Goal: Task Accomplishment & Management: Manage account settings

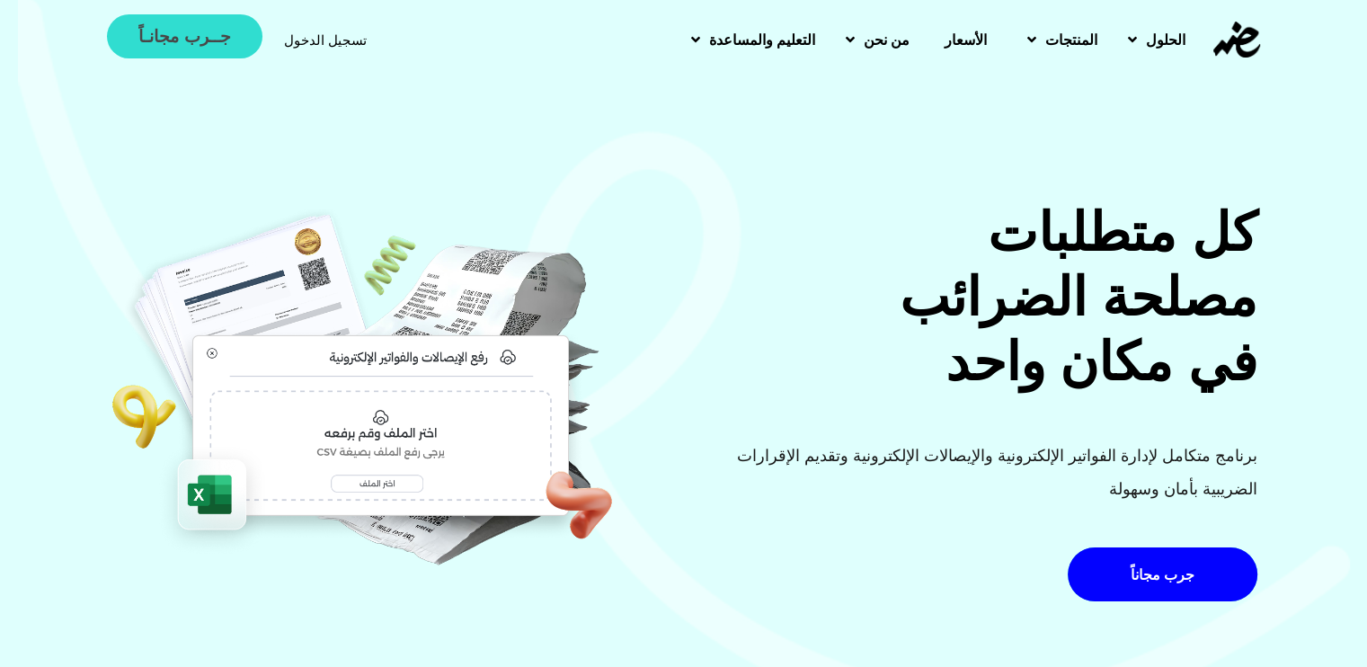
click at [191, 15] on link "جــرب مجانـاً" at bounding box center [184, 36] width 155 height 44
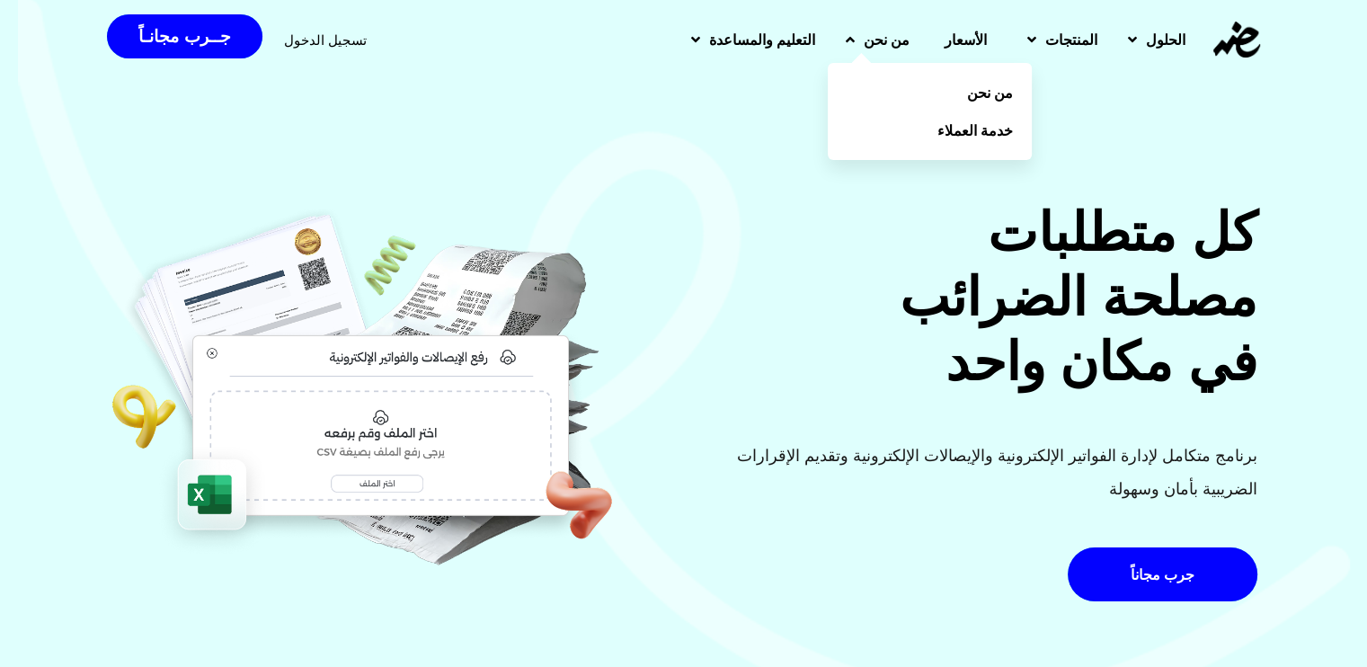
click at [864, 31] on span "من نحن" at bounding box center [887, 40] width 46 height 22
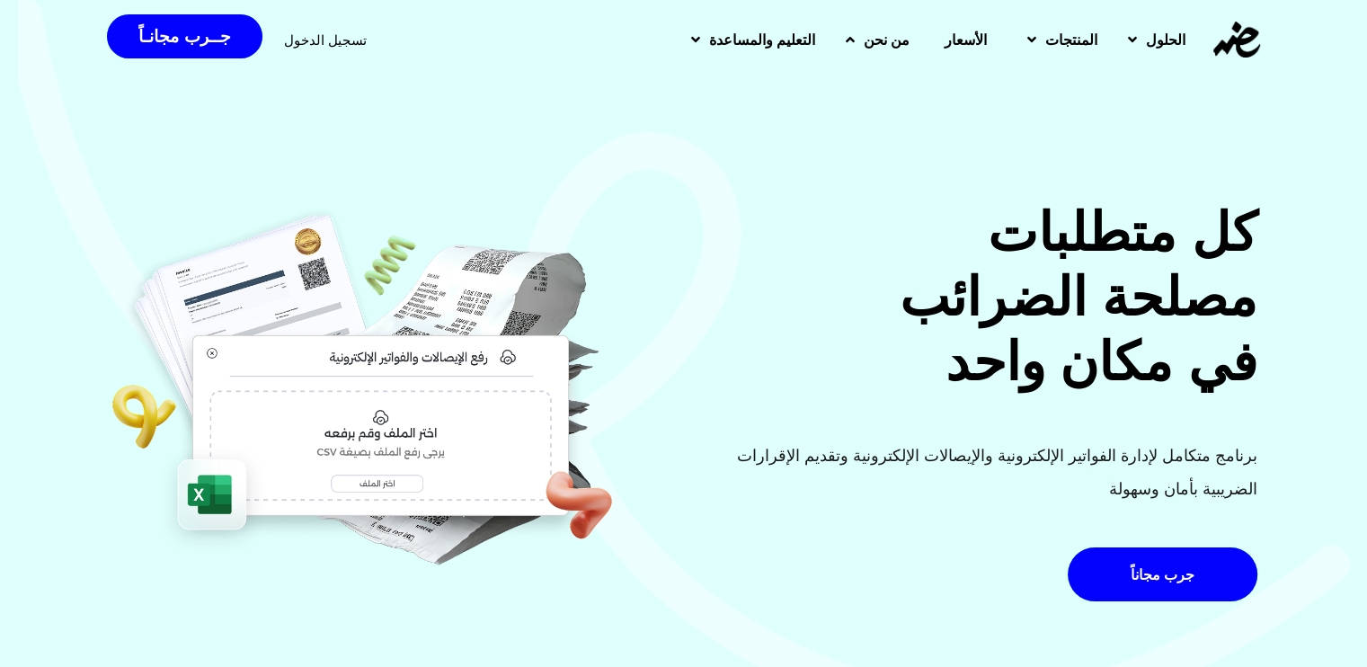
click at [864, 31] on span "من نحن" at bounding box center [887, 40] width 46 height 22
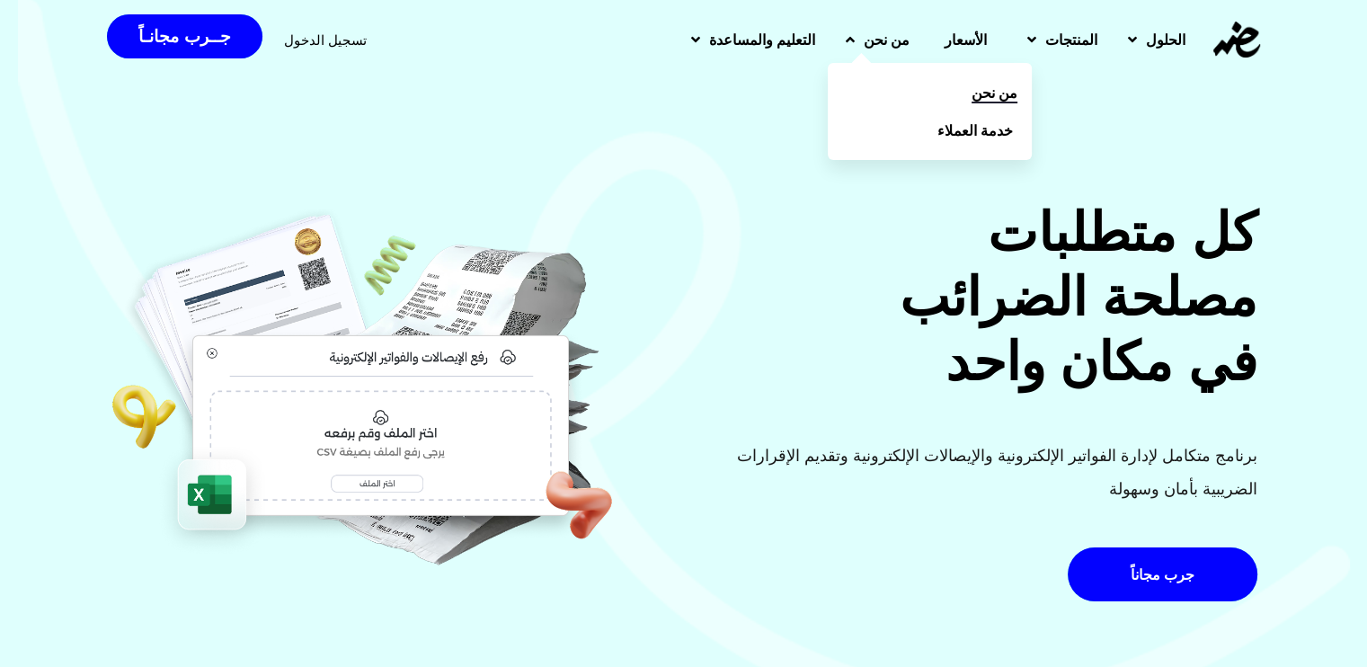
click at [909, 93] on link "من نحن" at bounding box center [930, 93] width 204 height 38
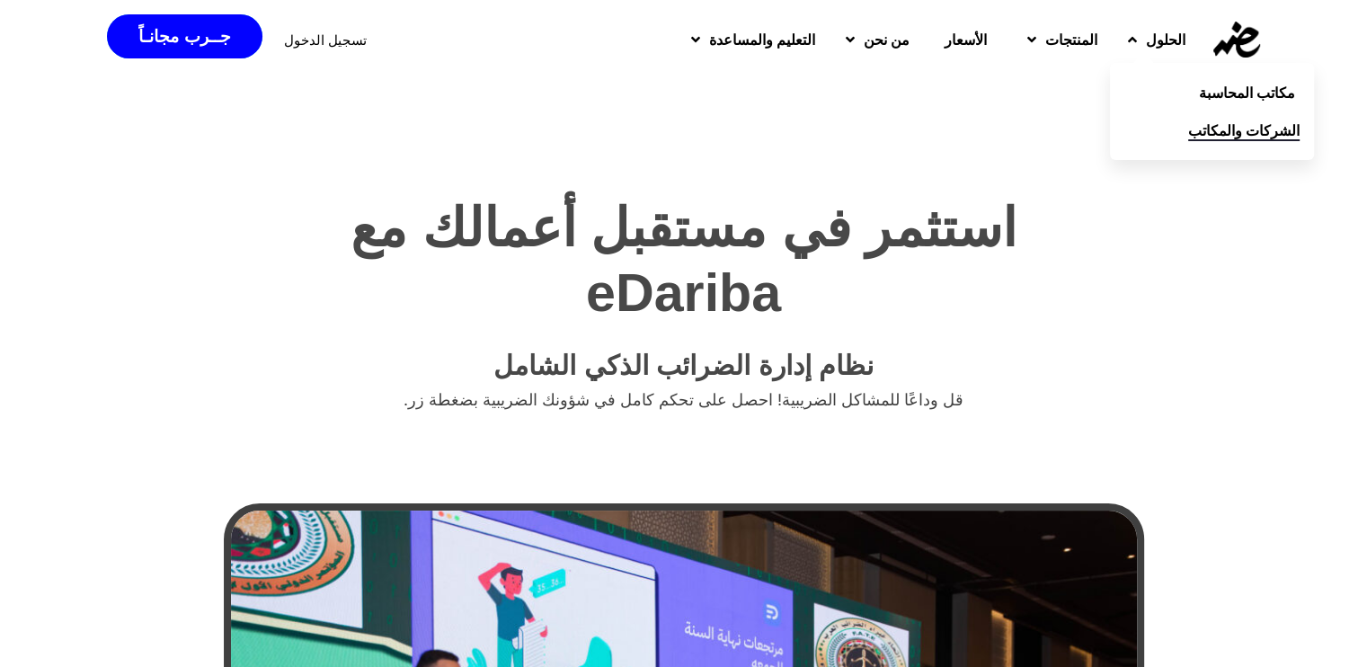
click at [1170, 136] on link "الشركات والمكاتب" at bounding box center [1212, 130] width 204 height 38
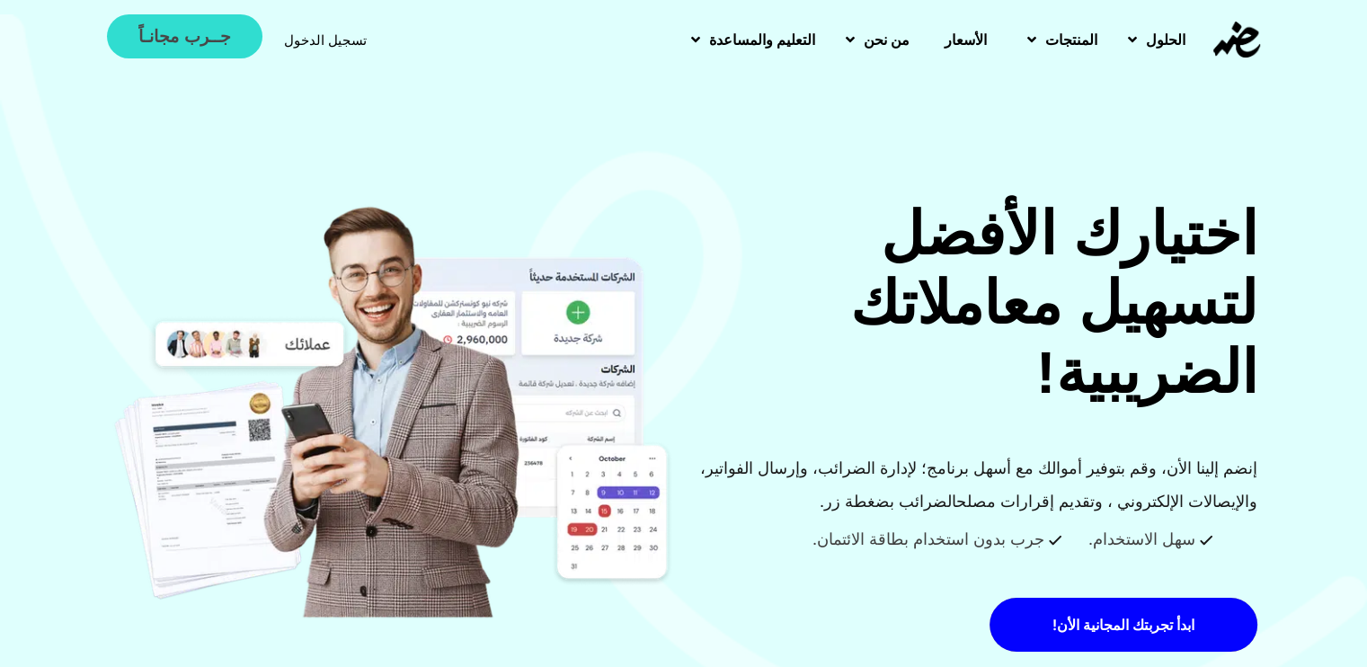
click at [183, 17] on link "جــرب مجانـاً" at bounding box center [184, 36] width 155 height 44
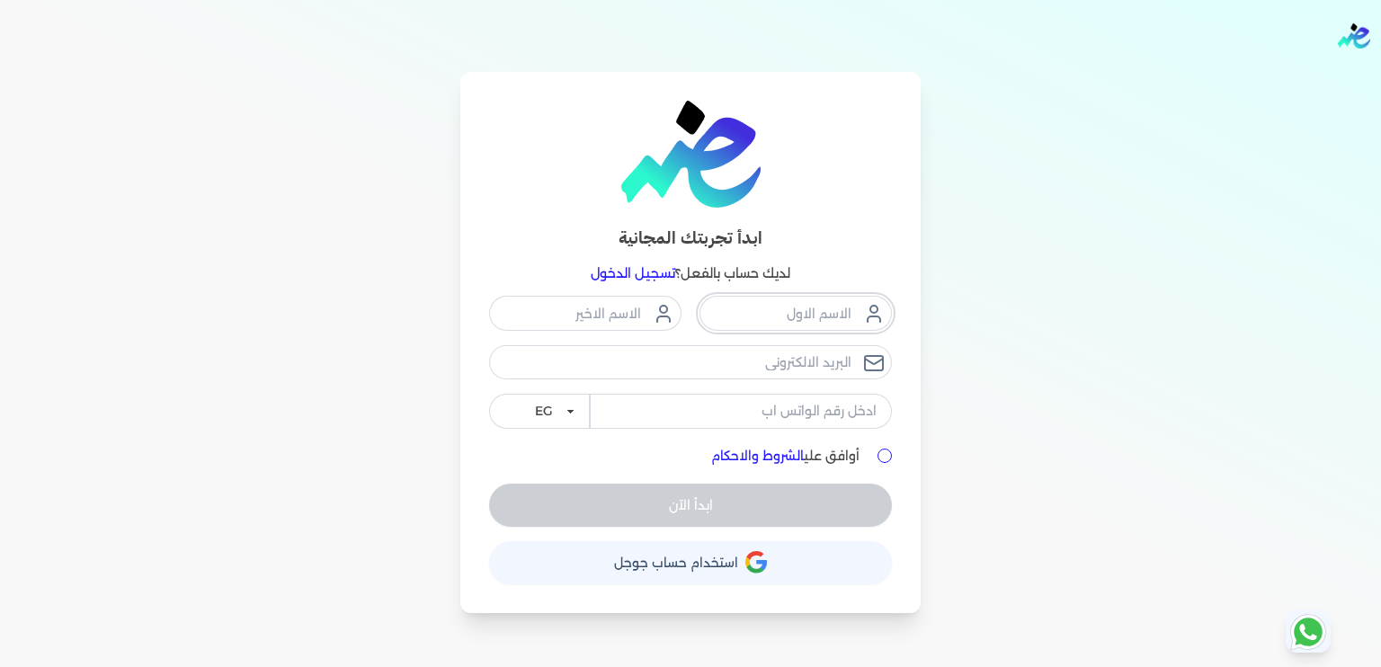
click at [728, 325] on input "text" at bounding box center [795, 313] width 192 height 34
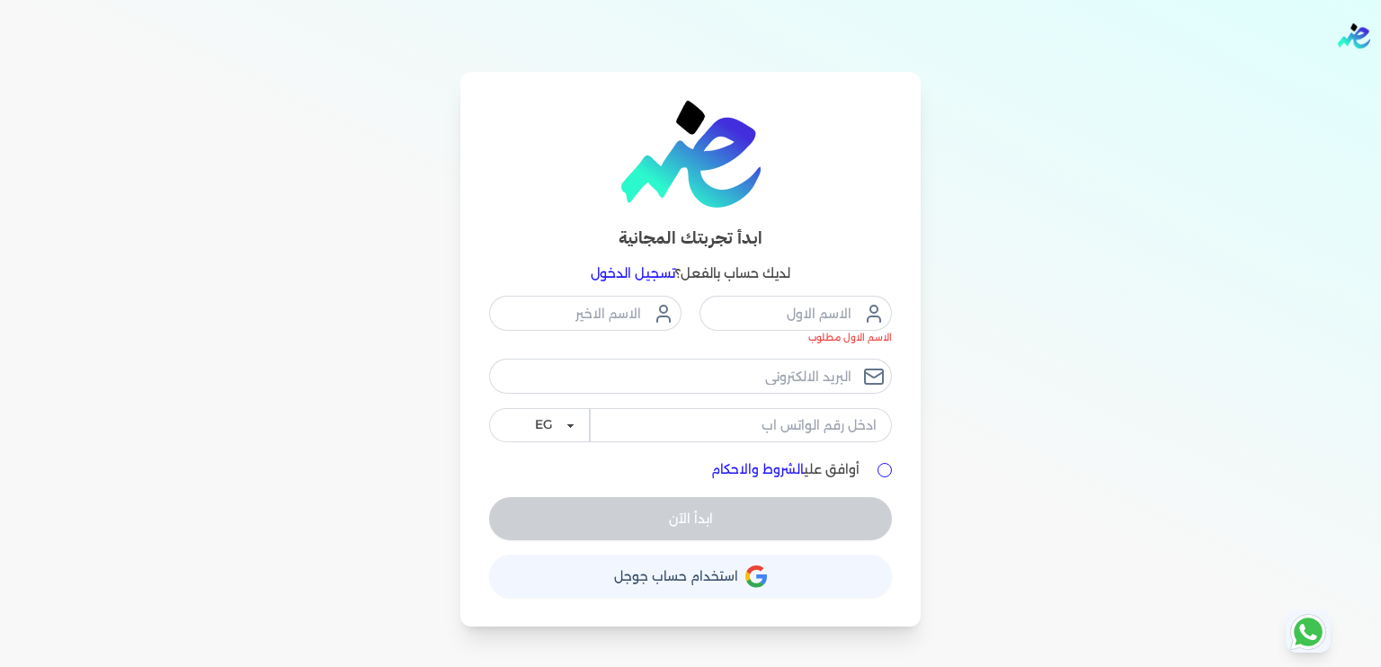
click at [663, 548] on div "ابدأ تجربتك المجانية لديك حساب بالفعل؟ تسجيل الدخول الاسم الاول مطلوب EG KSA أو…" at bounding box center [690, 349] width 460 height 555
click at [663, 564] on button "حساب استخدام حساب جوجل" at bounding box center [690, 576] width 403 height 43
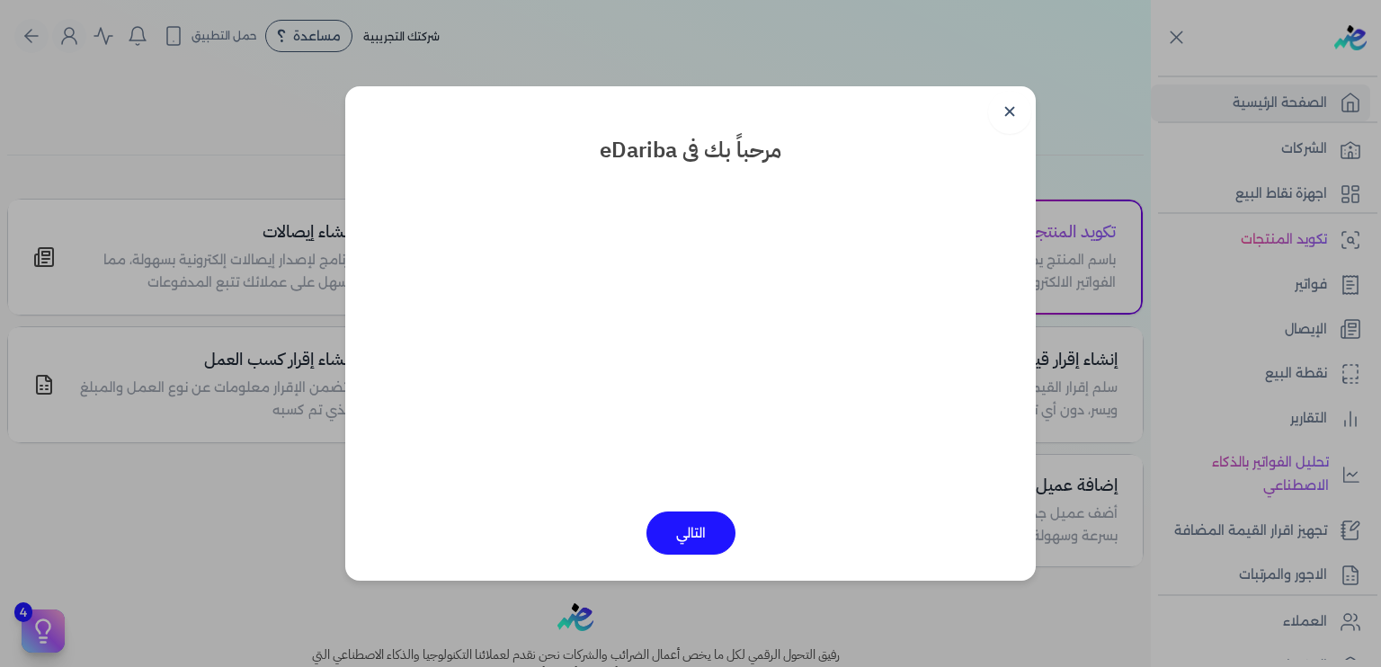
click at [694, 538] on button "التالي" at bounding box center [690, 533] width 89 height 43
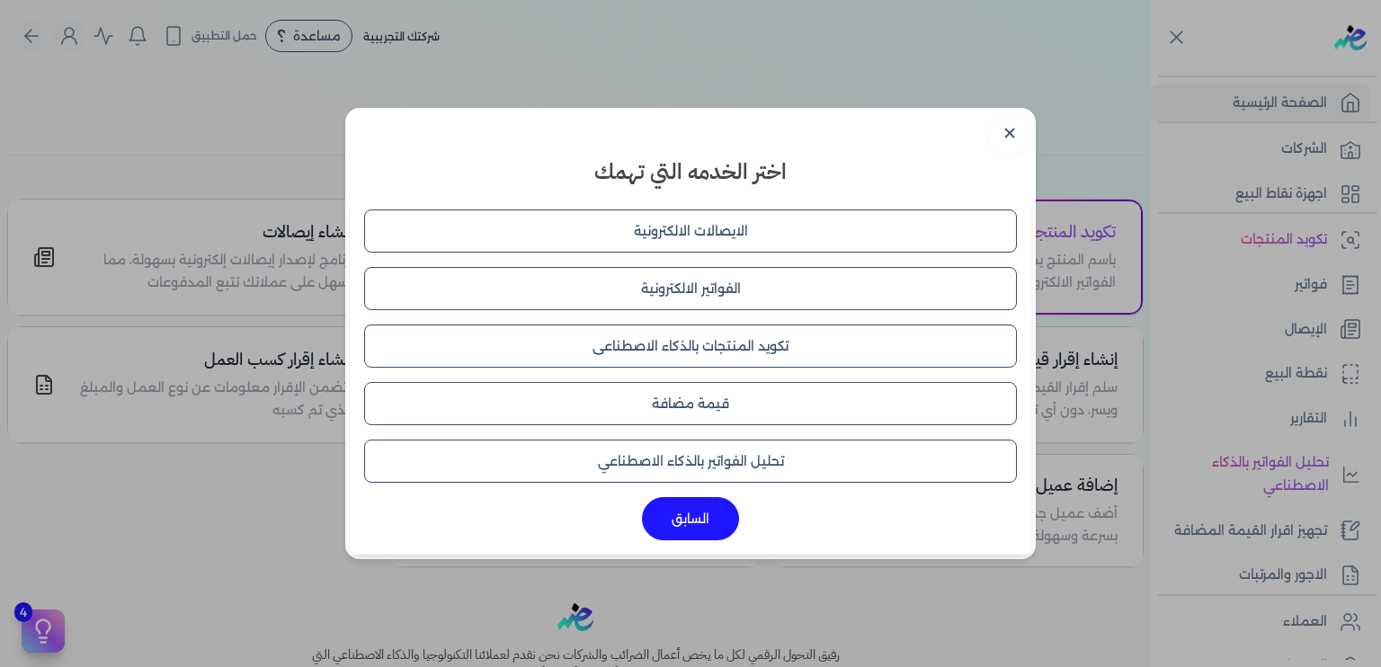
click at [708, 243] on button "الايصالات الالكترونية" at bounding box center [690, 230] width 653 height 43
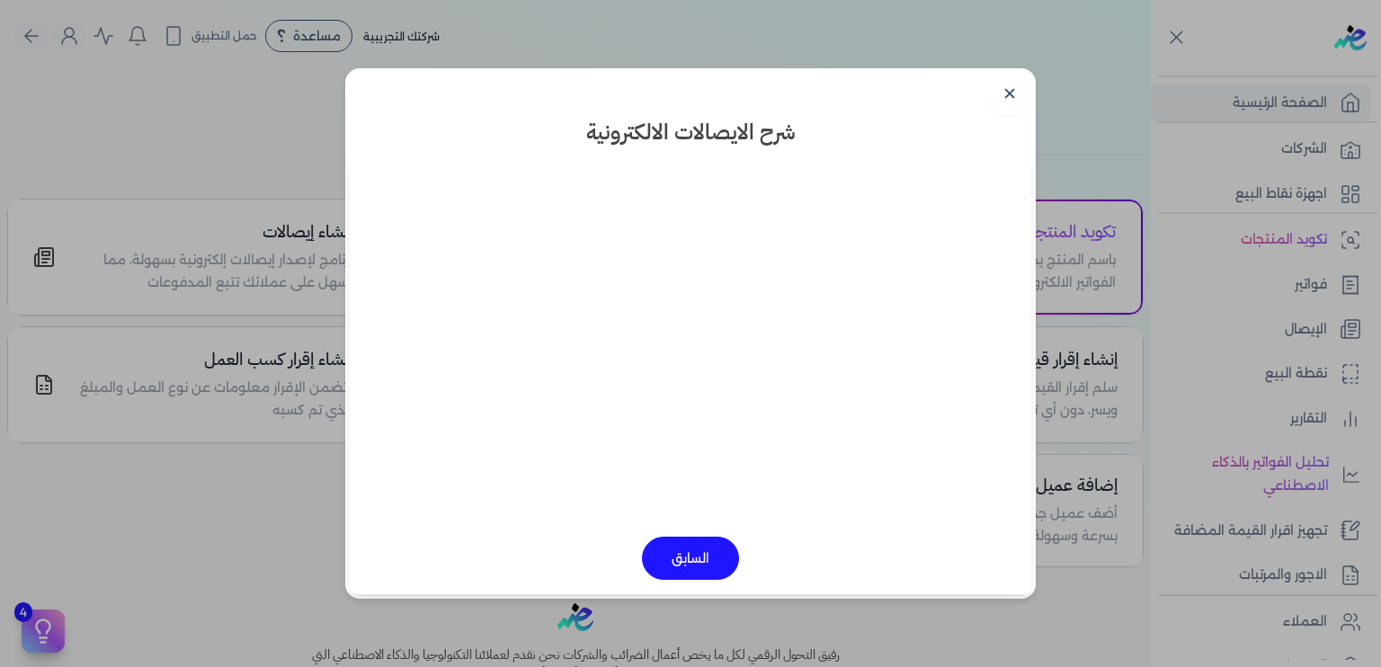
click at [681, 547] on button "السابق" at bounding box center [690, 558] width 97 height 43
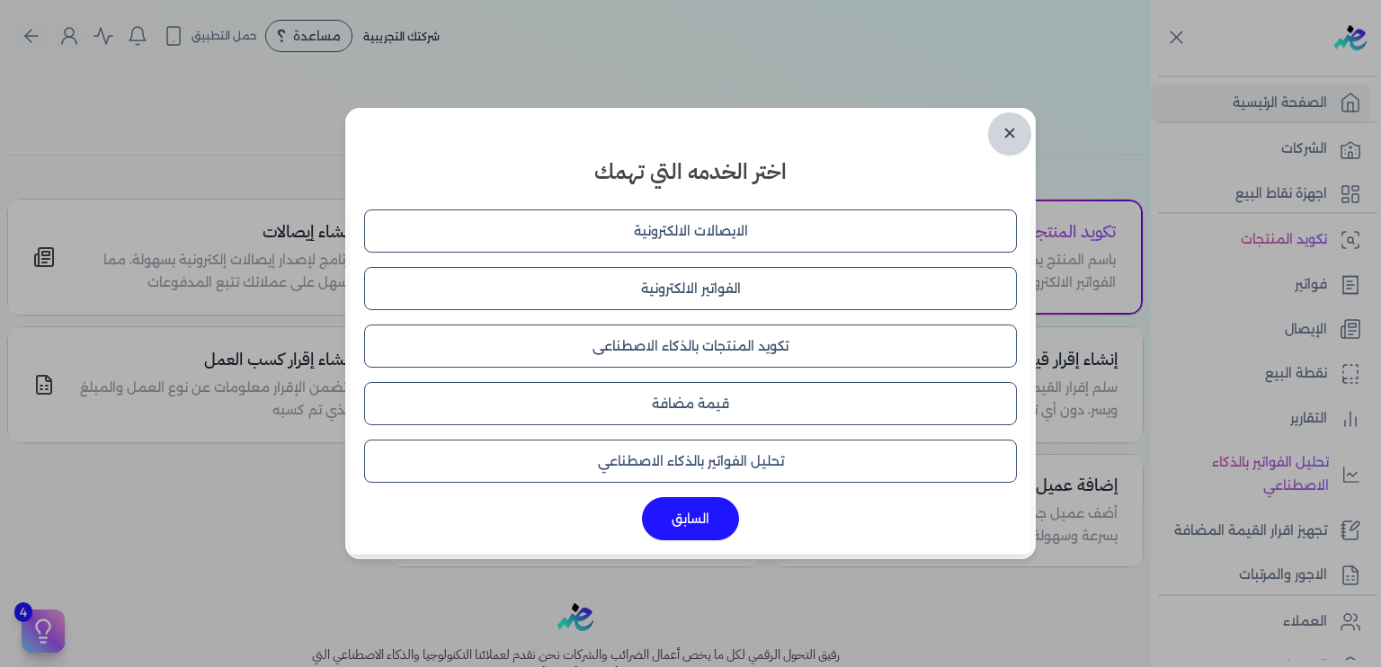
click at [1002, 153] on link "✕" at bounding box center [1009, 133] width 43 height 43
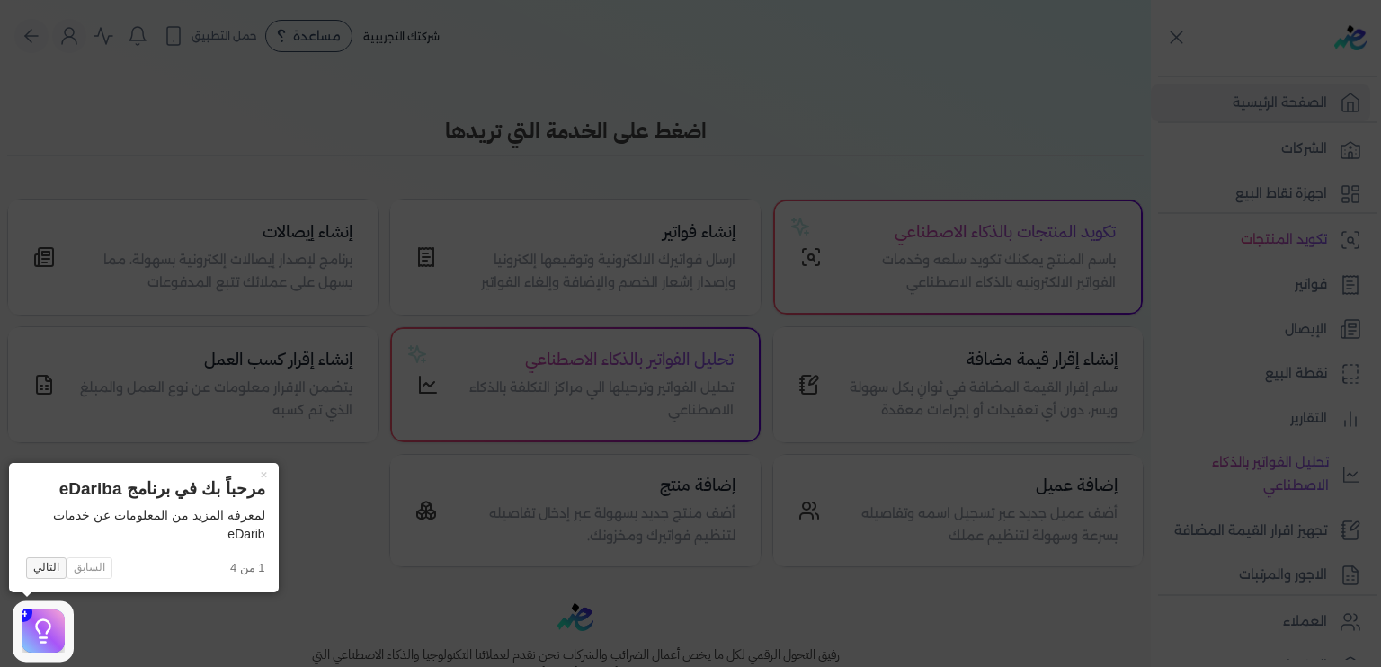
click at [40, 567] on button "التالي" at bounding box center [46, 568] width 40 height 22
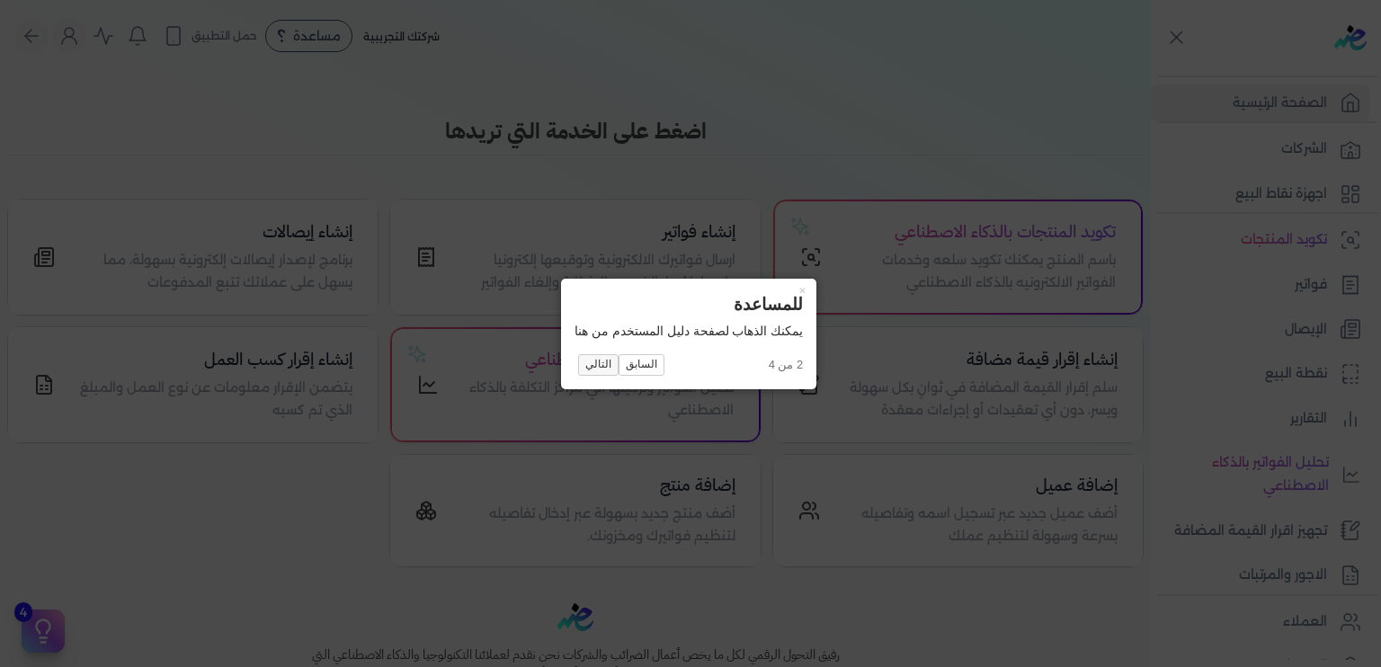
click at [583, 369] on button "التالي" at bounding box center [598, 365] width 40 height 22
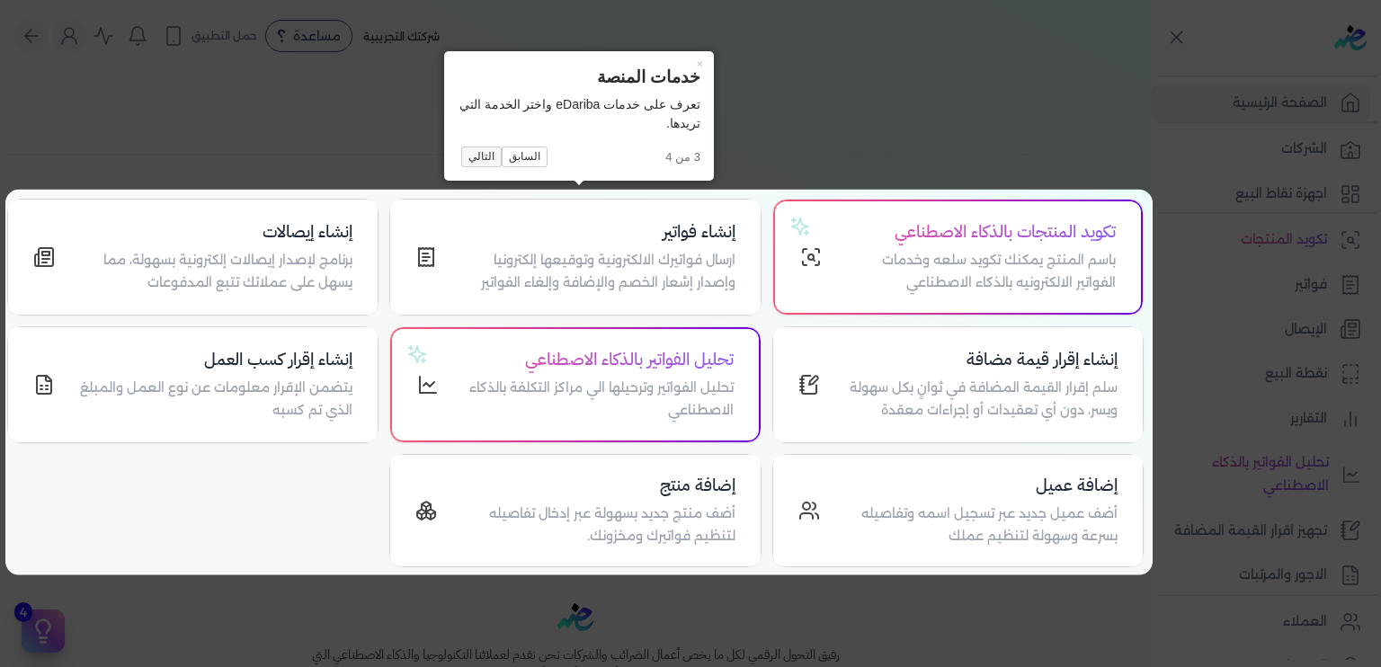
click at [483, 151] on button "التالي" at bounding box center [481, 158] width 40 height 22
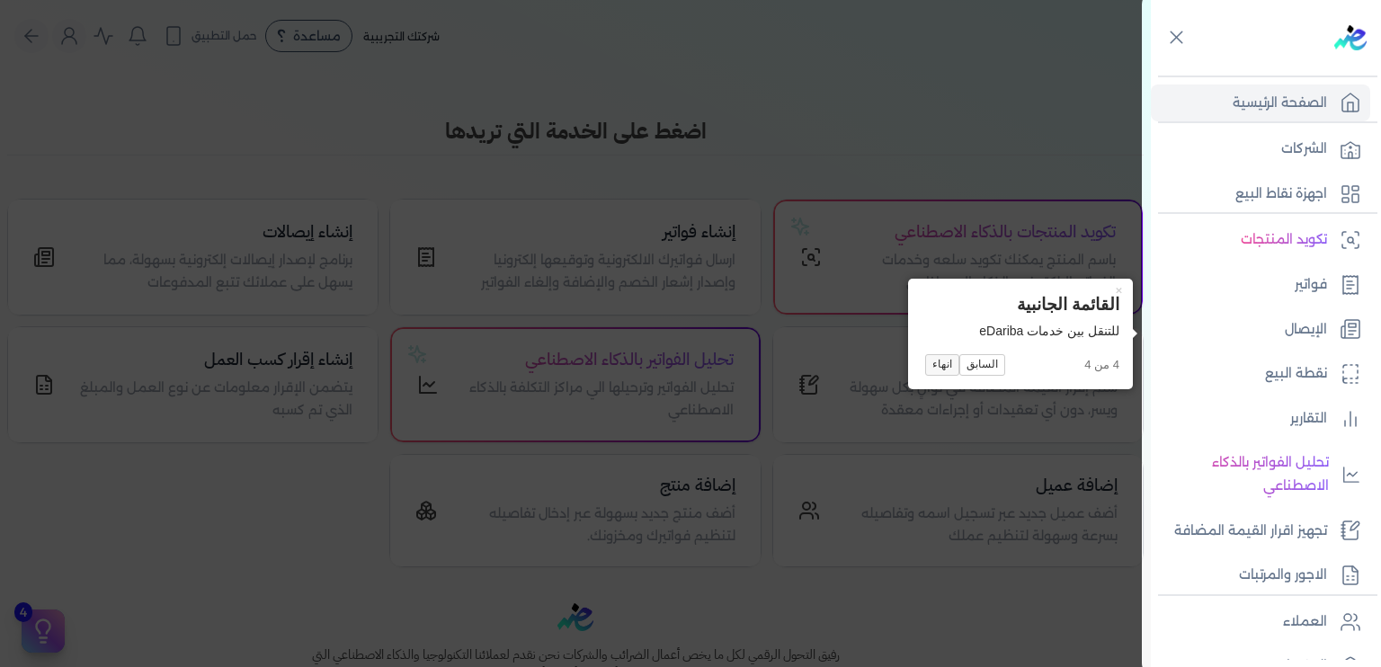
click at [937, 370] on button "انهاء" at bounding box center [942, 365] width 34 height 22
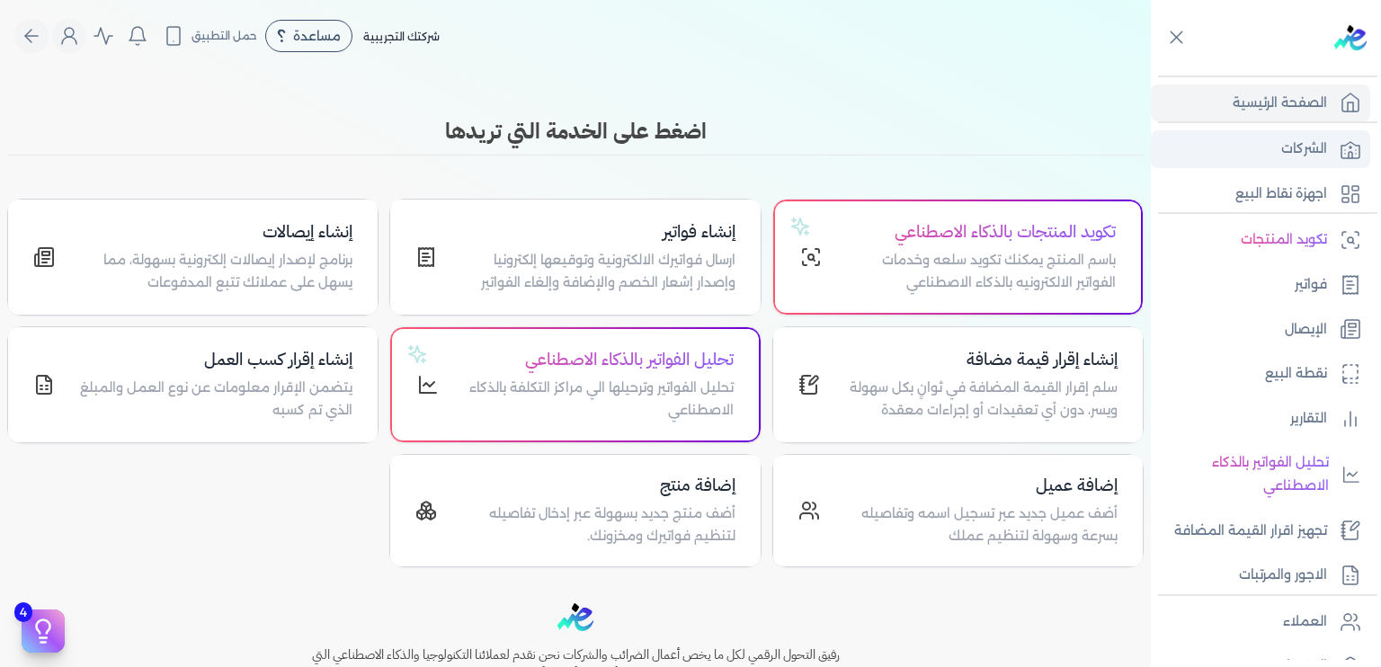
click at [1214, 163] on link "الشركات" at bounding box center [1260, 149] width 219 height 38
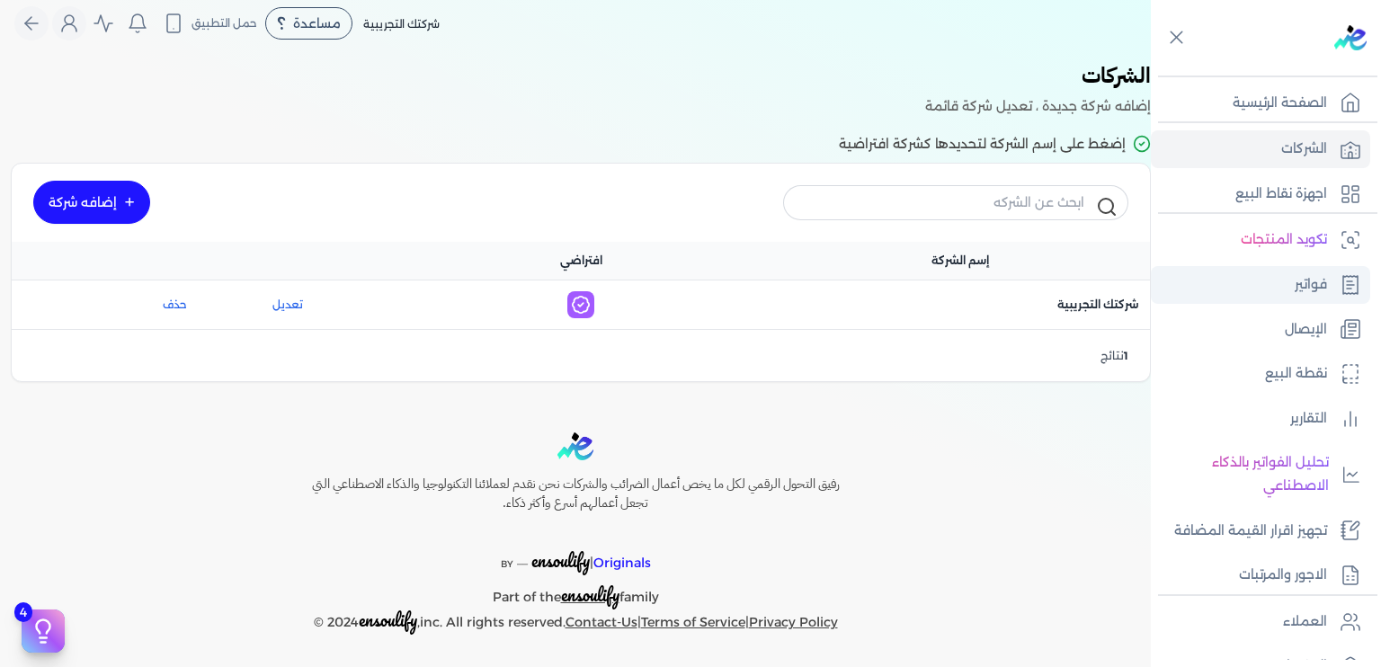
click at [1314, 266] on link "فواتير" at bounding box center [1260, 285] width 219 height 38
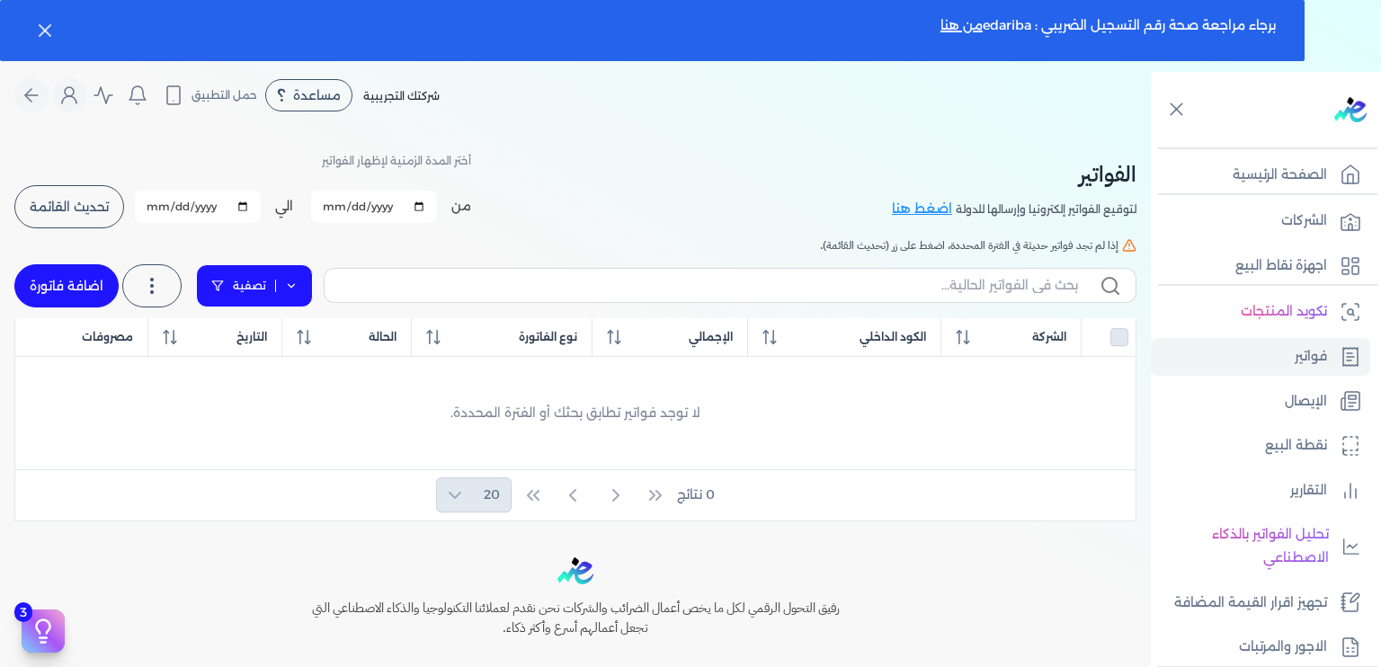
click at [264, 280] on link "تصفية" at bounding box center [254, 285] width 117 height 43
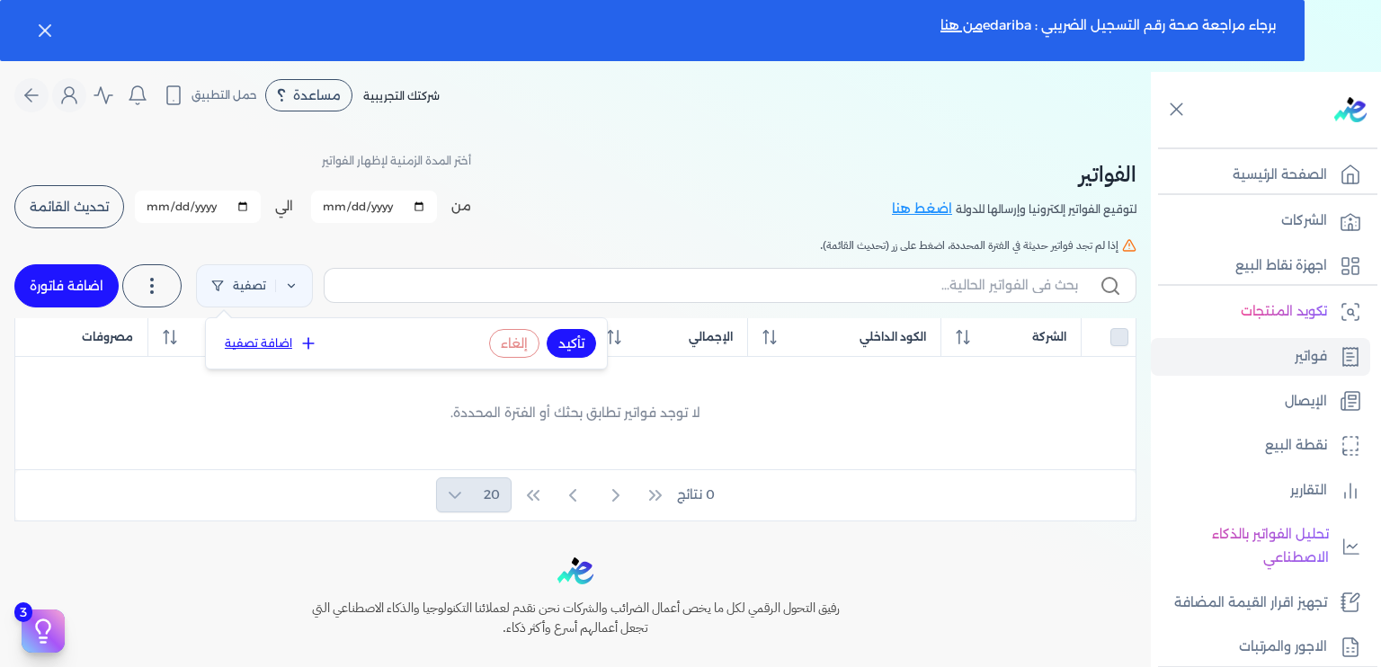
click at [127, 280] on div "تصفية استخرج العملاء استخرج المنتجات اضافة فاتورة" at bounding box center [575, 286] width 1122 height 65
click at [112, 277] on link "اضافة فاتورة" at bounding box center [66, 285] width 104 height 43
select select "EGP"
select select "B"
select select "EGS"
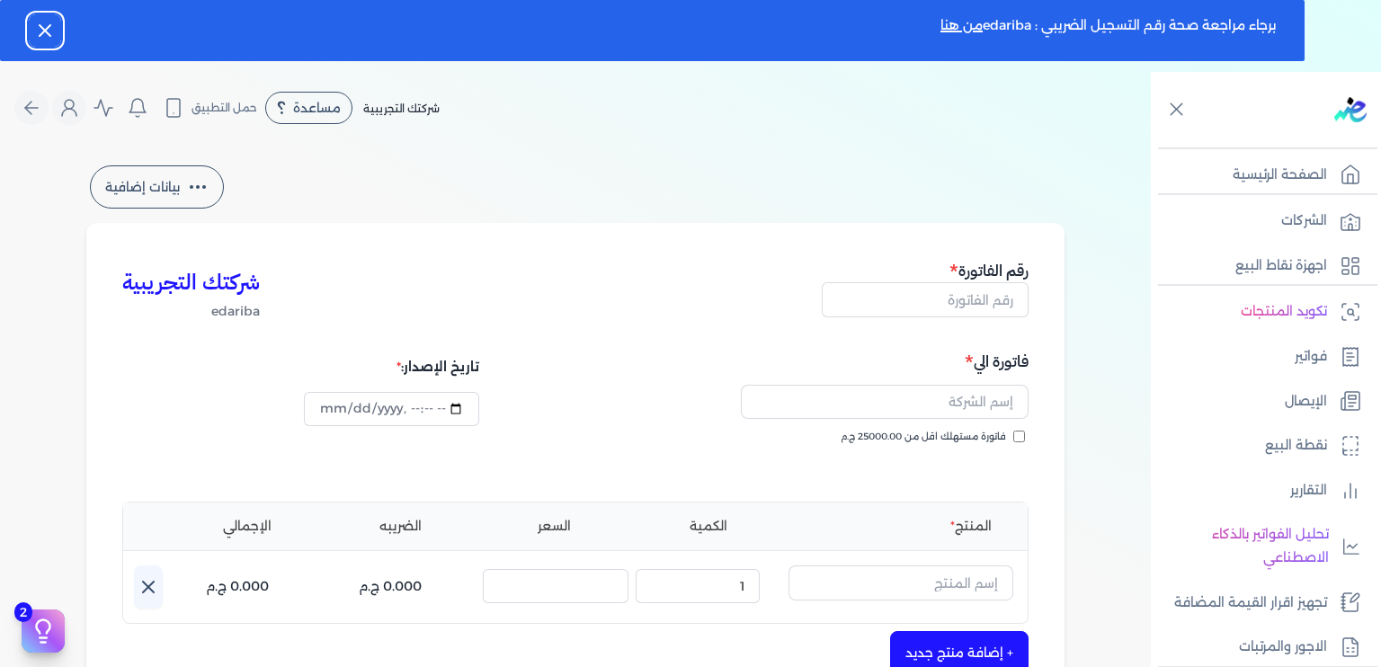
click at [34, 35] on icon "button" at bounding box center [45, 31] width 22 height 22
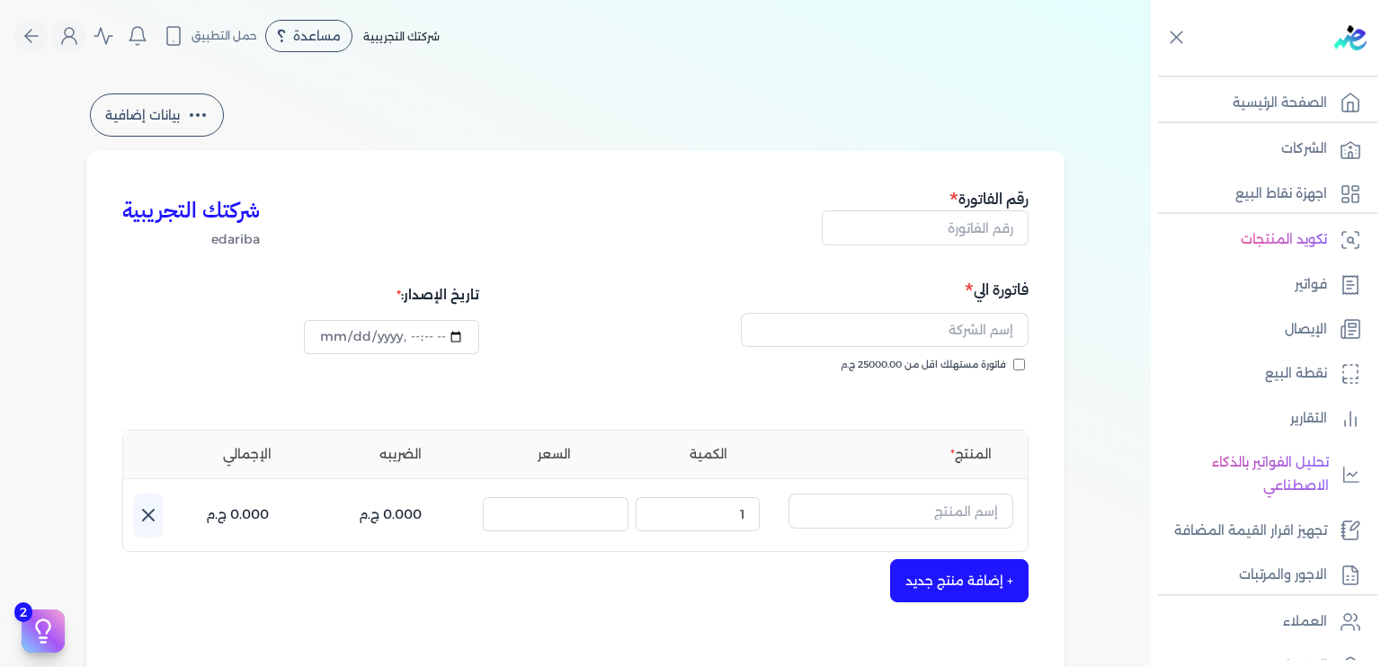
click at [140, 100] on button "بيانات إضافية" at bounding box center [157, 114] width 134 height 43
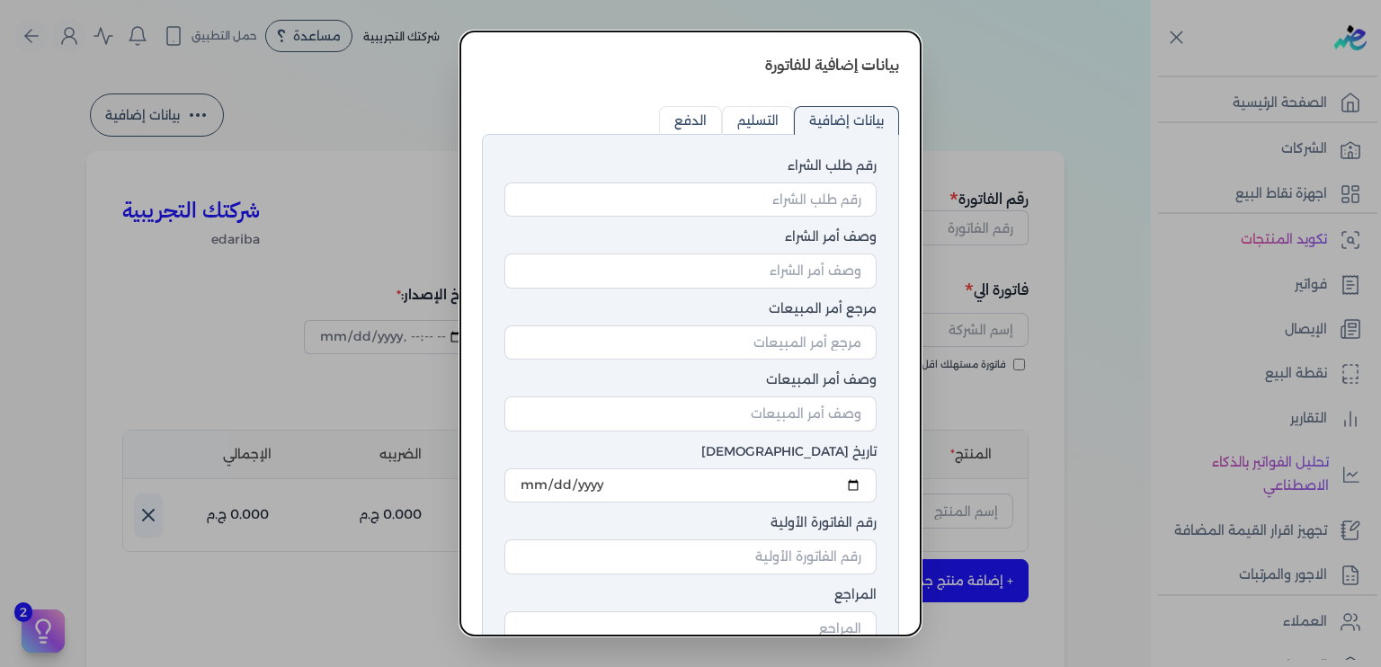
click at [1062, 30] on dialog "بيانات إضافية للفاتورة رقم طلب الشراء وصف أمر الشراء مرجع أمر المبيعات وصف أمر …" at bounding box center [690, 333] width 1381 height 667
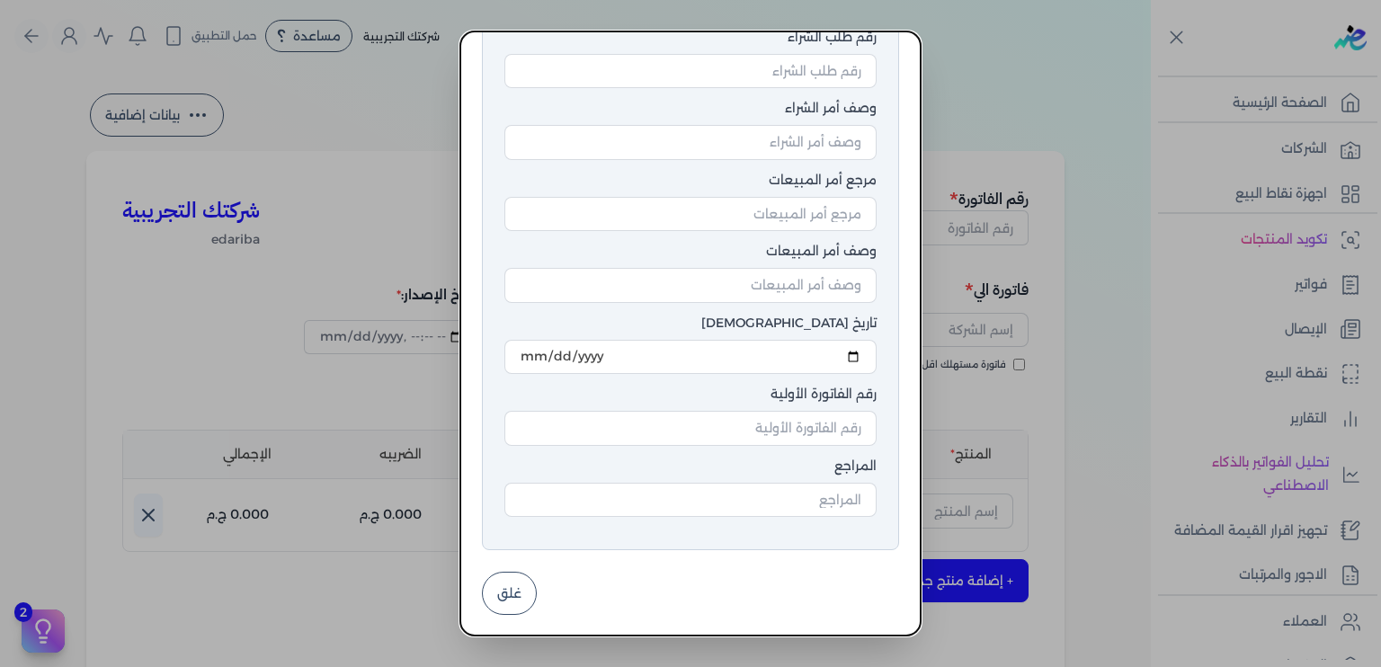
click at [511, 600] on button "غلق" at bounding box center [509, 593] width 55 height 43
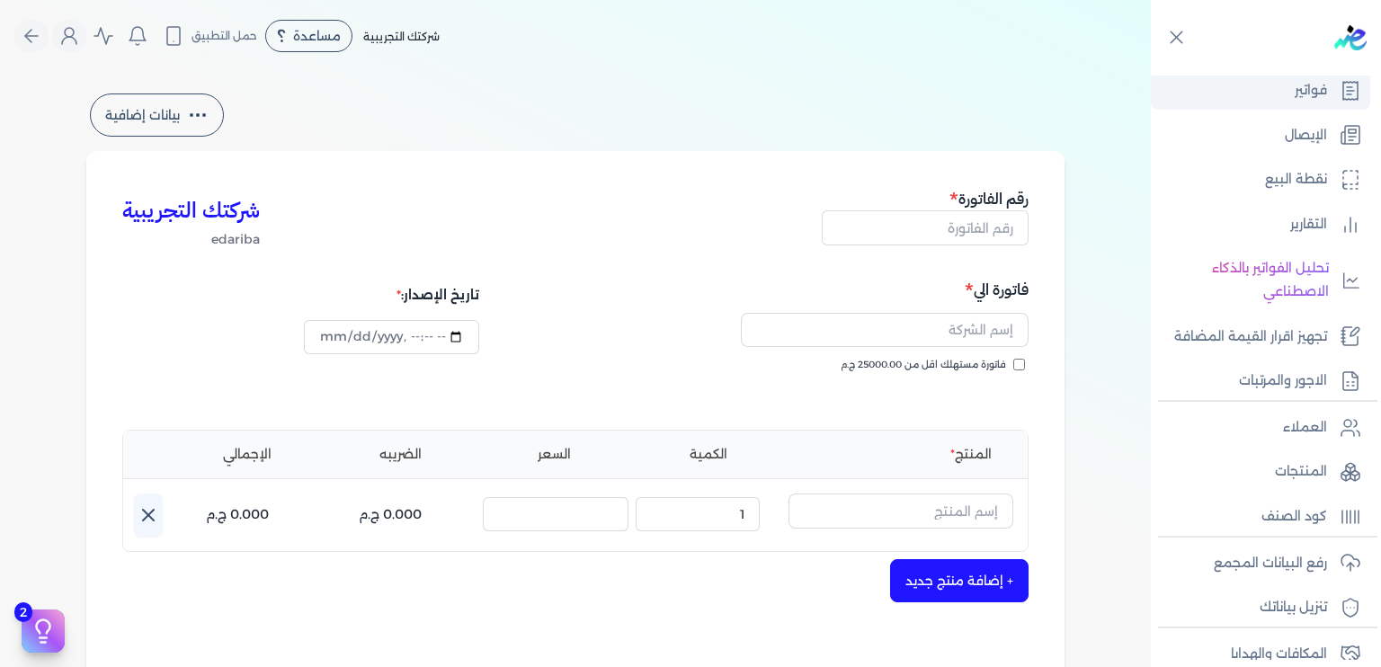
scroll to position [301, 0]
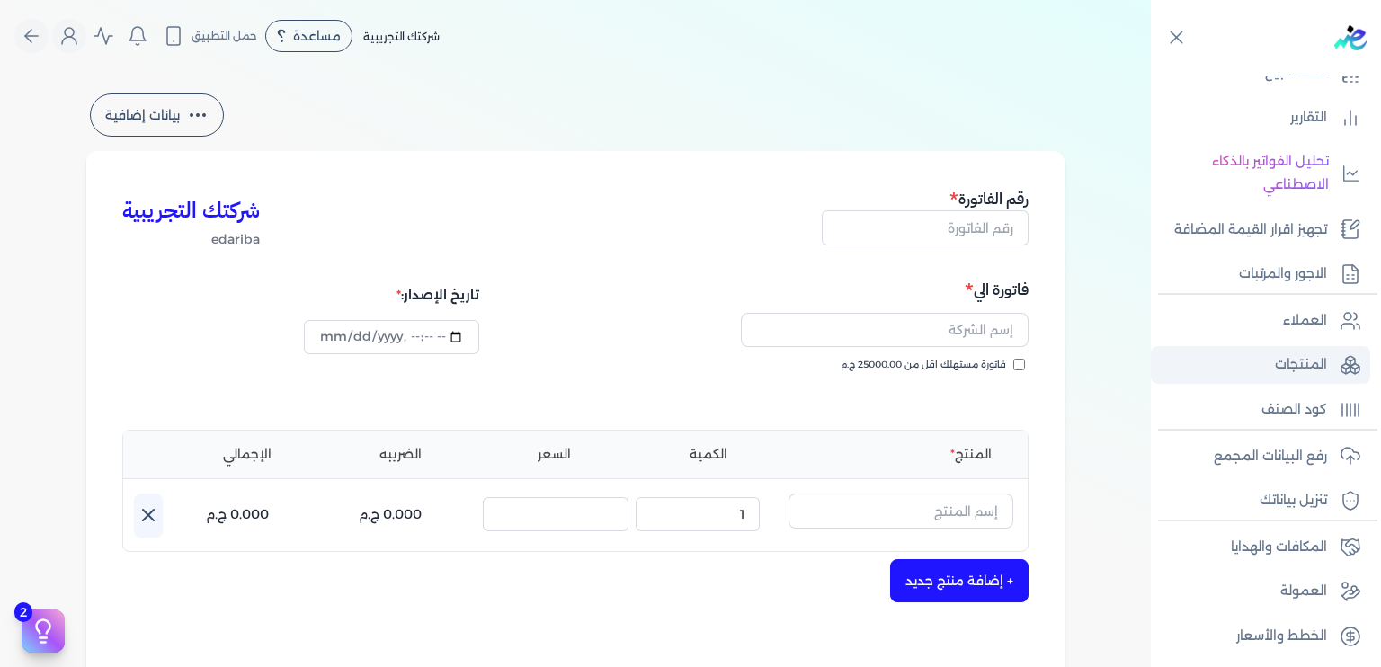
type input "[DATE]T22:17:08"
click at [1268, 374] on link "المنتجات" at bounding box center [1260, 365] width 219 height 38
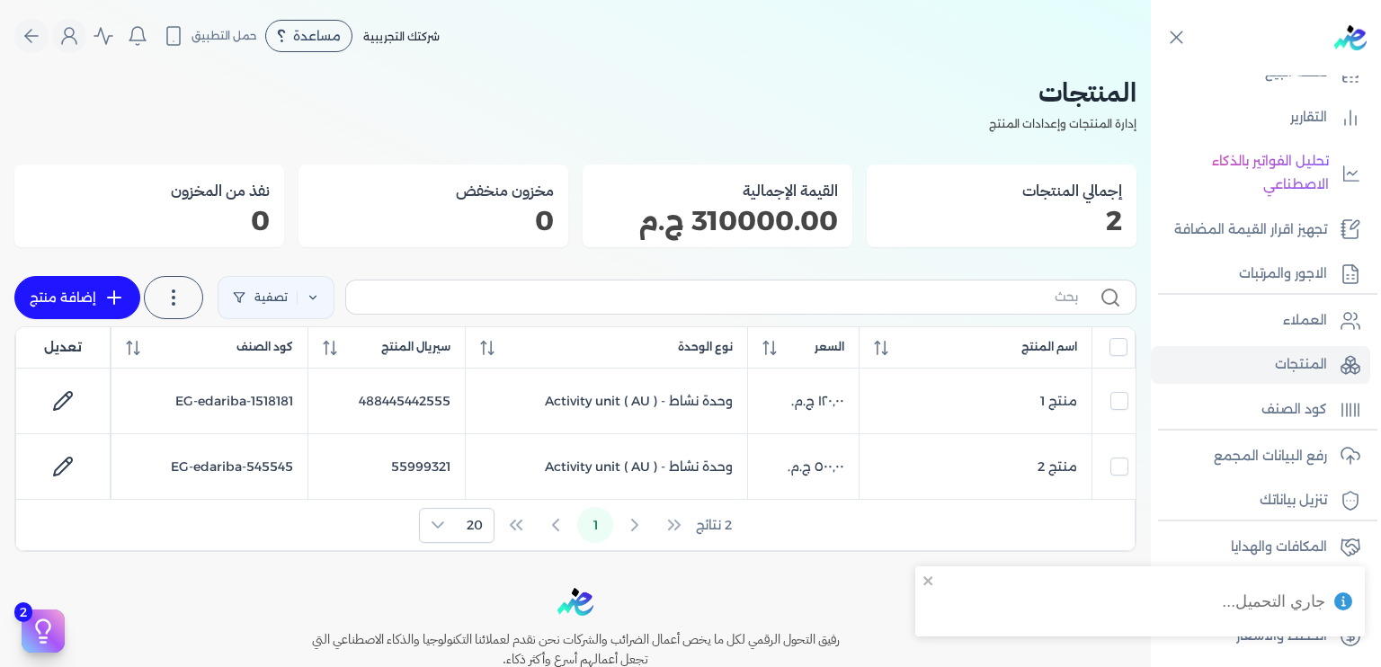
click at [833, 209] on p "310000.00 ج.م" at bounding box center [717, 220] width 241 height 23
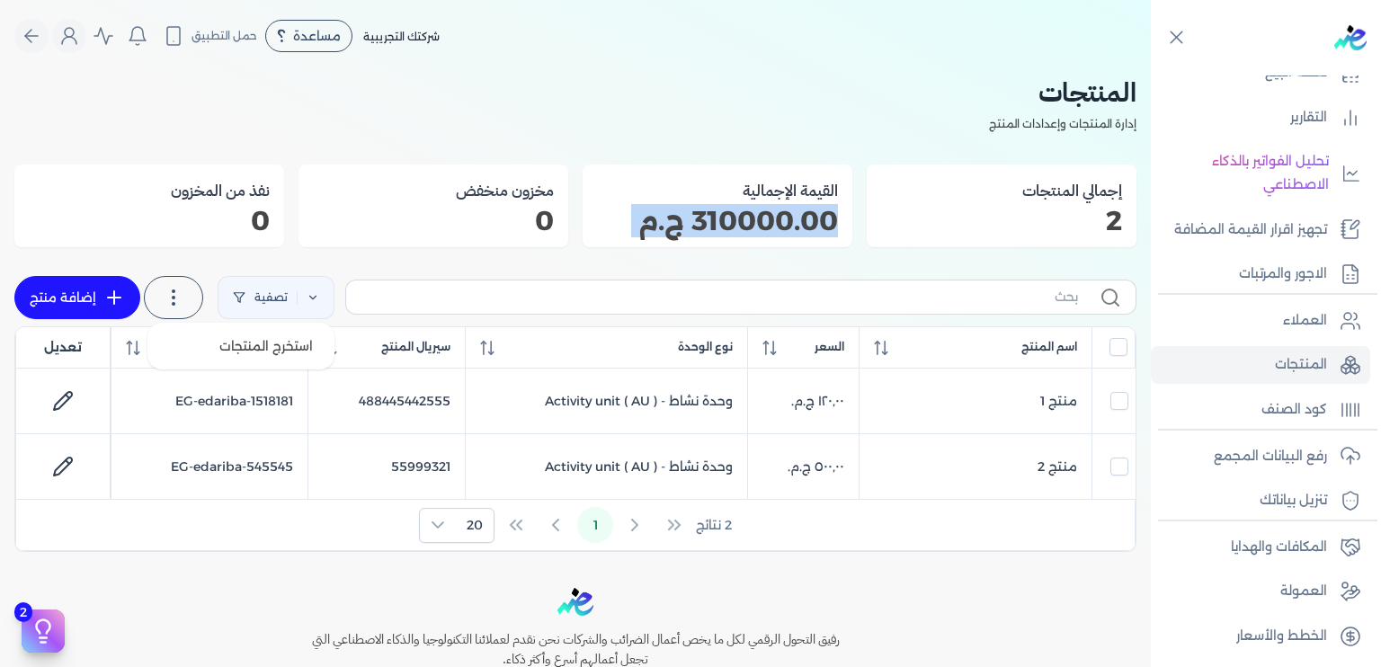
click at [190, 281] on label at bounding box center [173, 297] width 59 height 43
click at [114, 305] on icon at bounding box center [114, 298] width 22 height 22
select select "EGS"
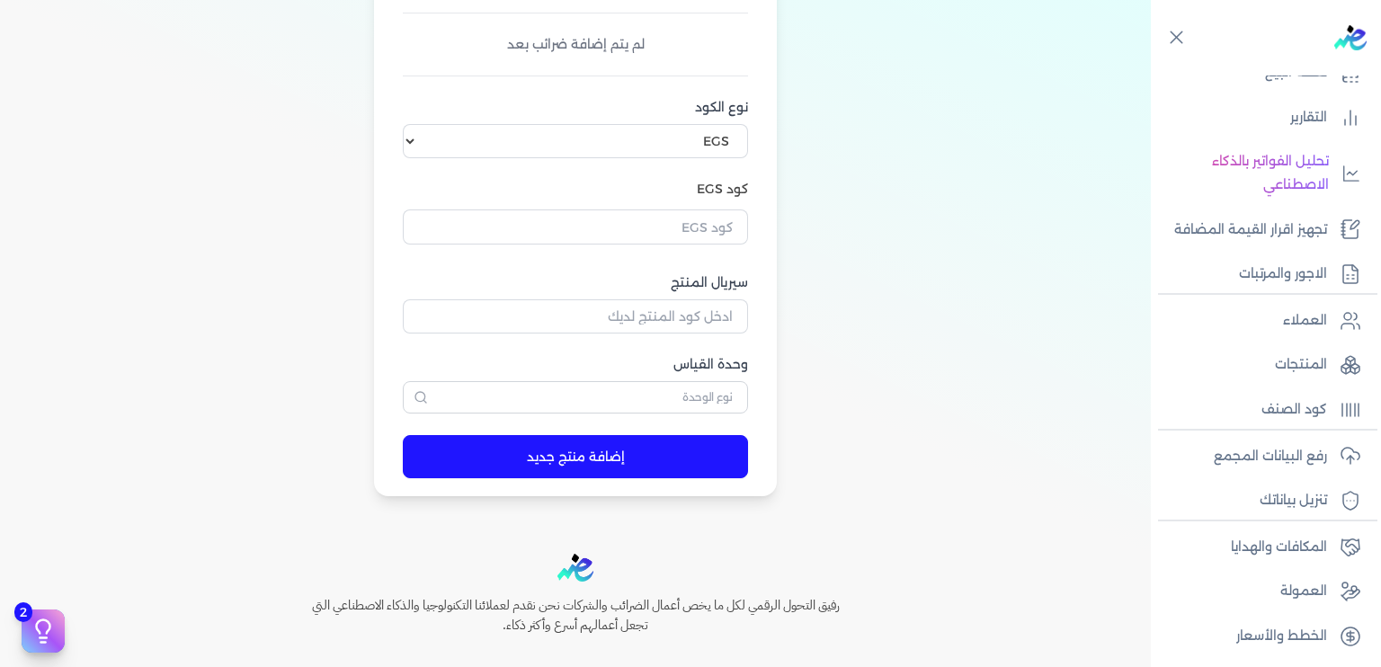
scroll to position [583, 0]
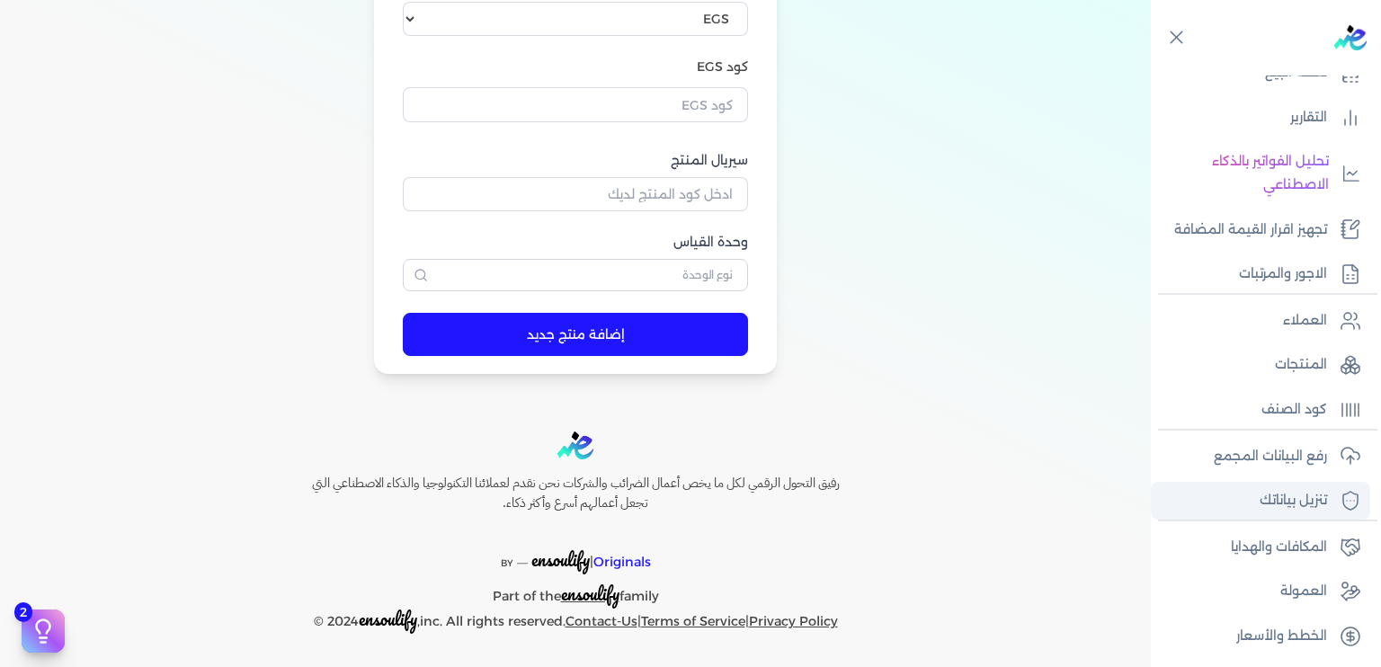
click at [1309, 491] on p "تنزيل بياناتك" at bounding box center [1293, 500] width 67 height 23
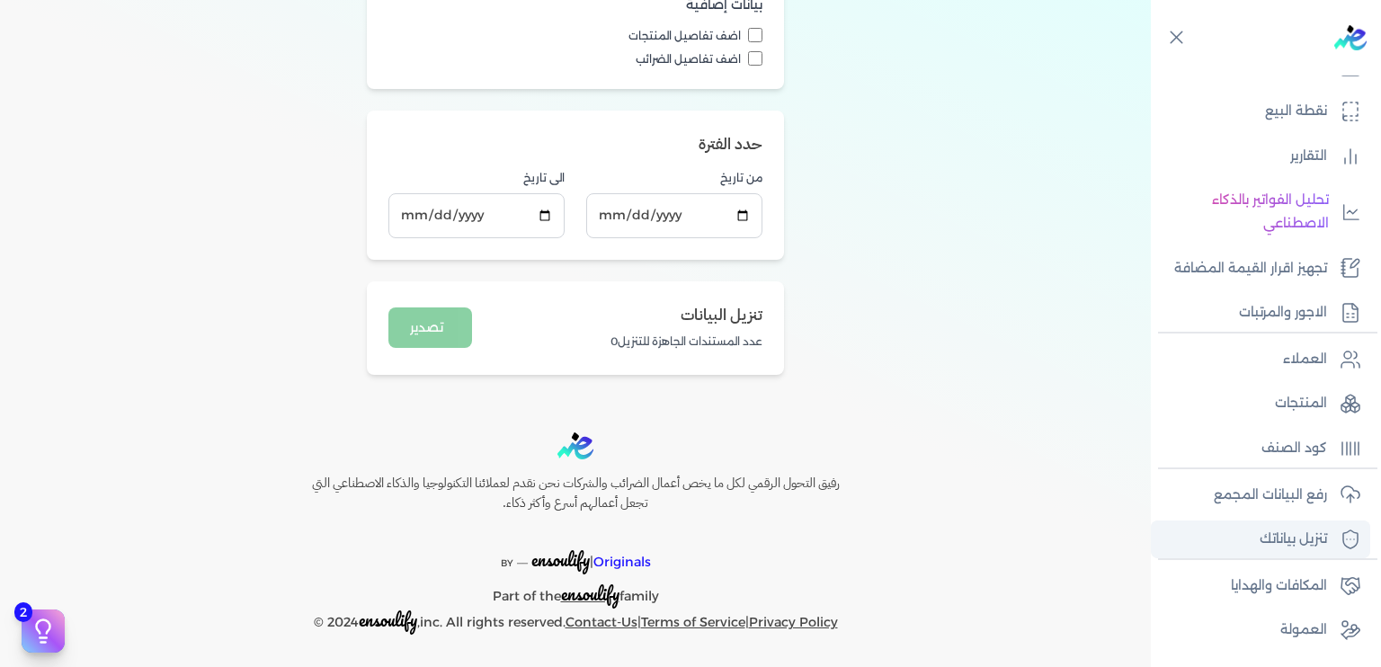
scroll to position [219, 0]
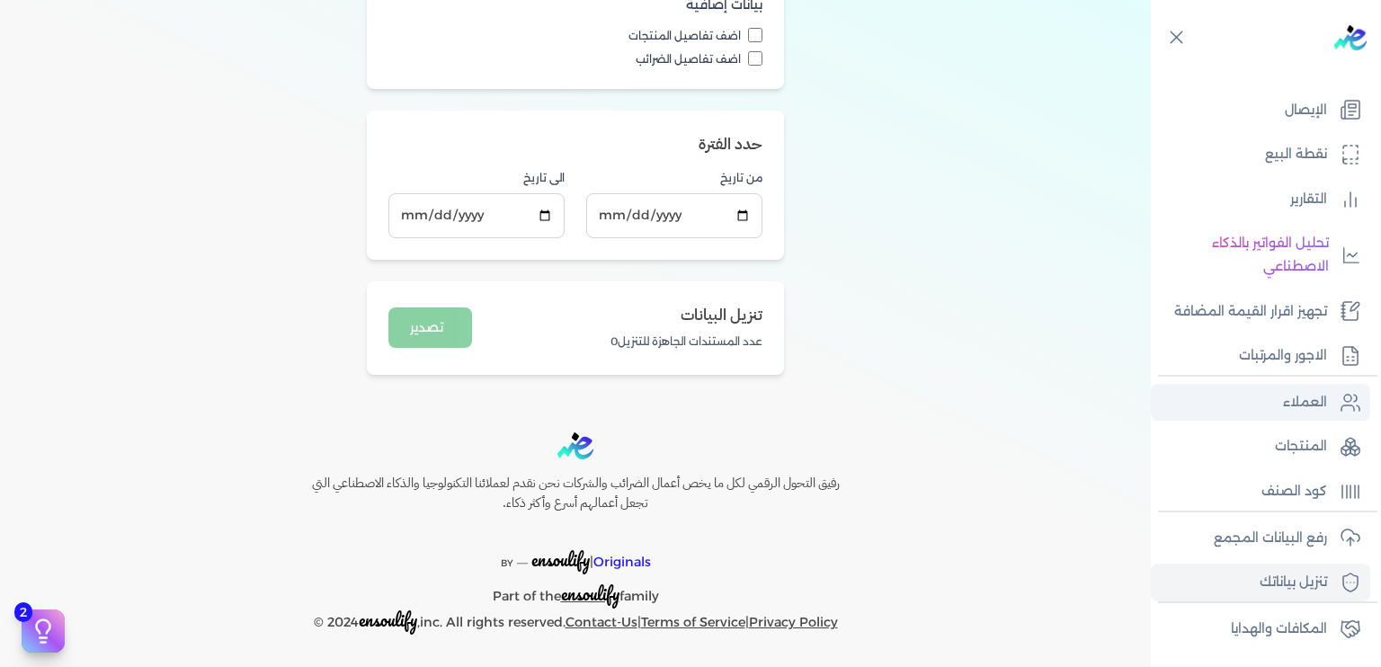
click at [1289, 403] on p "العملاء" at bounding box center [1305, 402] width 44 height 23
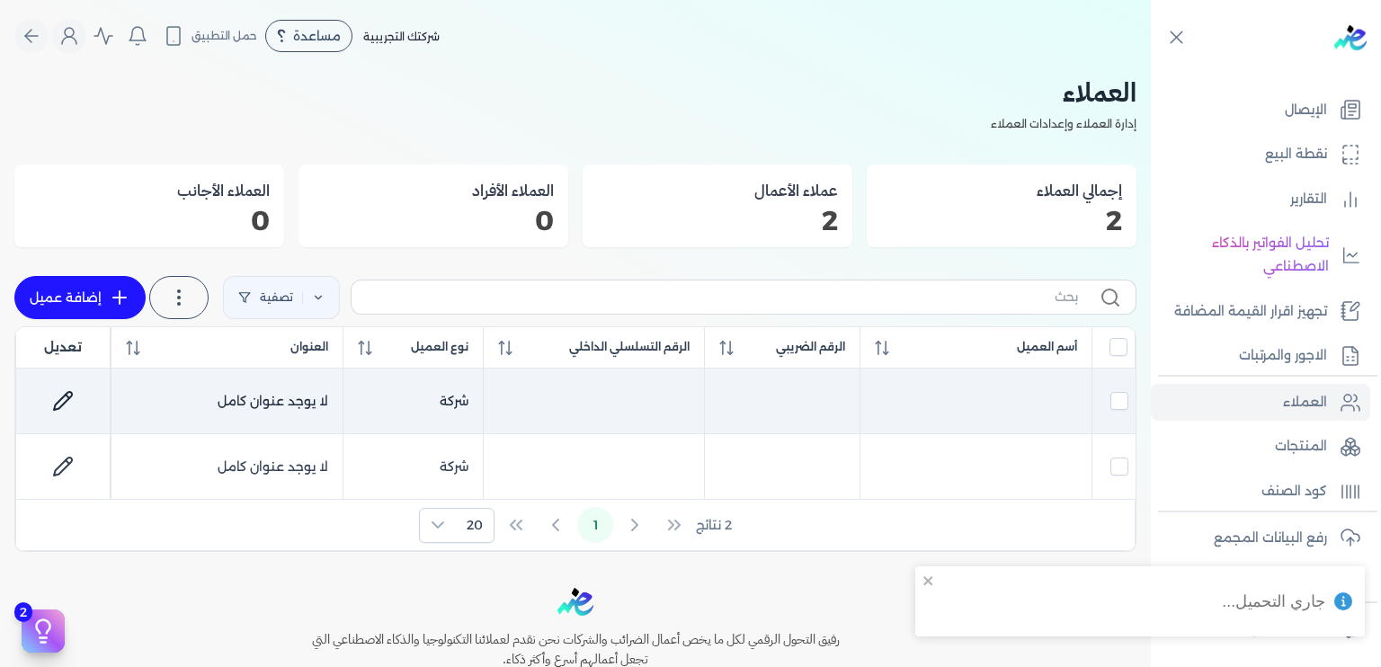
click at [1005, 406] on td at bounding box center [976, 402] width 232 height 66
checkbox input "true"
checkbox input "false"
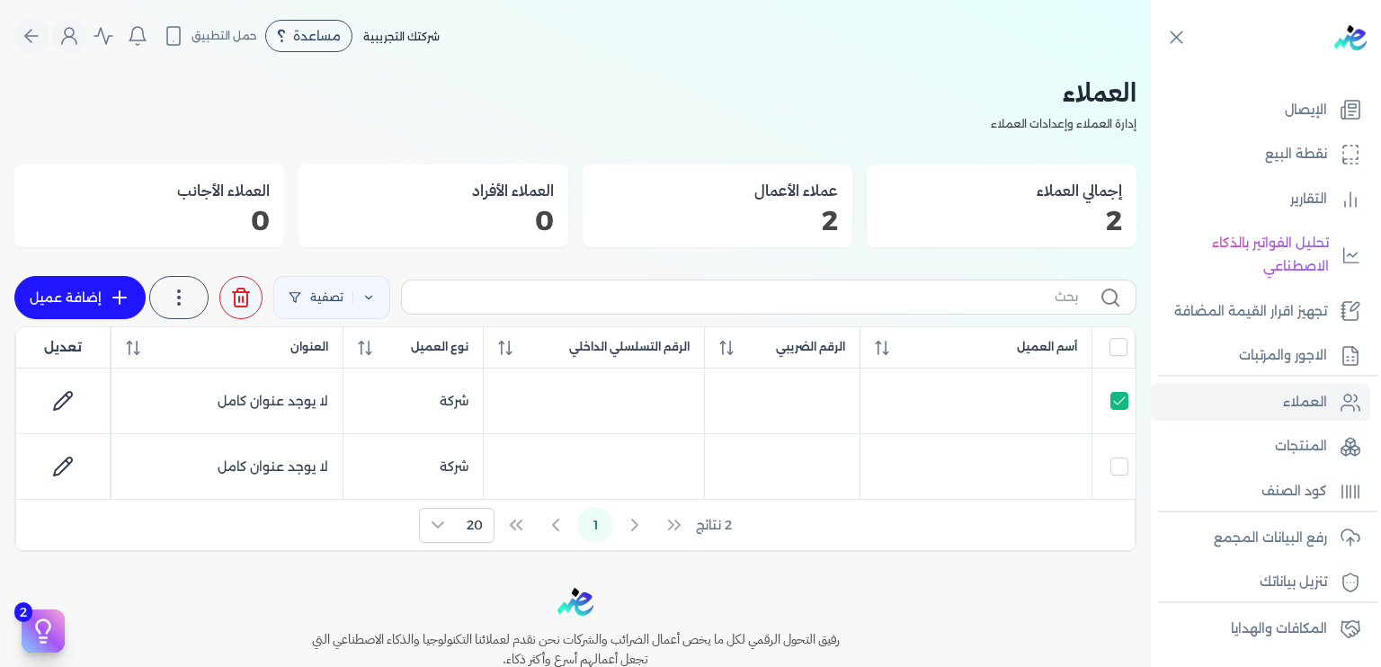
click at [92, 298] on link "إضافة عميل" at bounding box center [79, 297] width 131 height 43
select select "B"
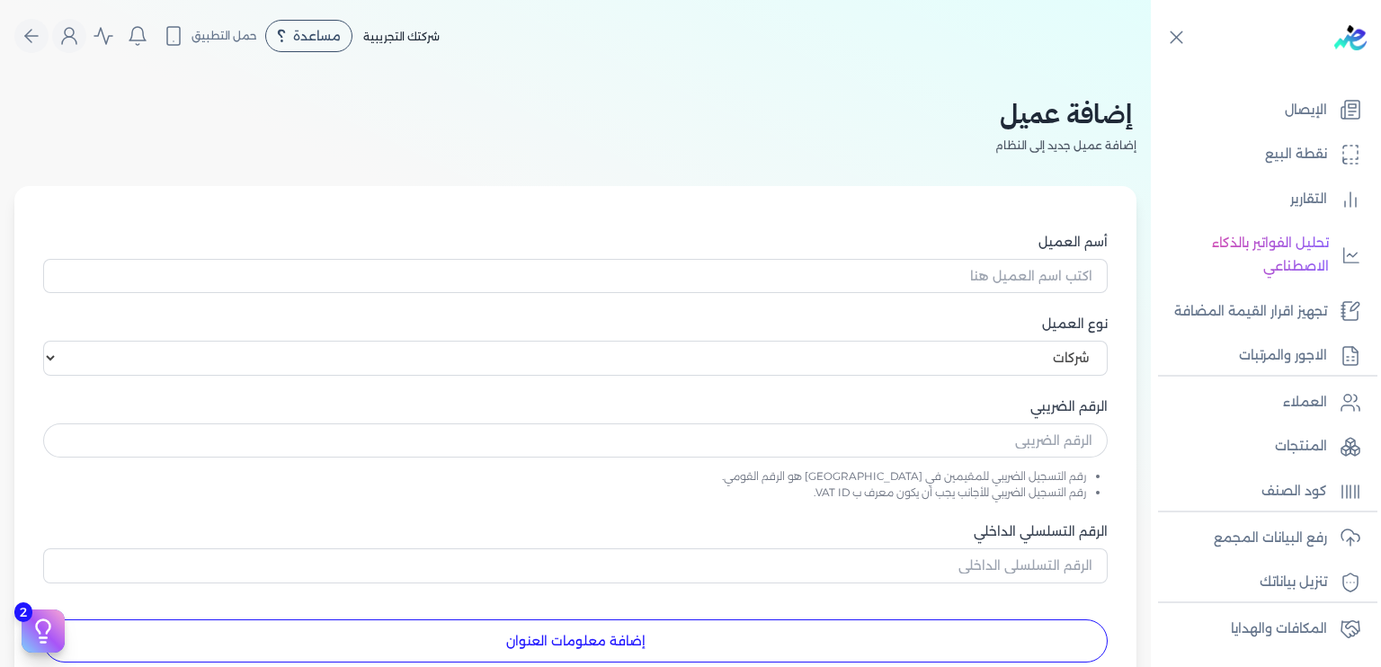
click at [1182, 50] on div at bounding box center [1269, 38] width 223 height 76
click at [1277, 95] on link "الإيصال" at bounding box center [1260, 111] width 219 height 38
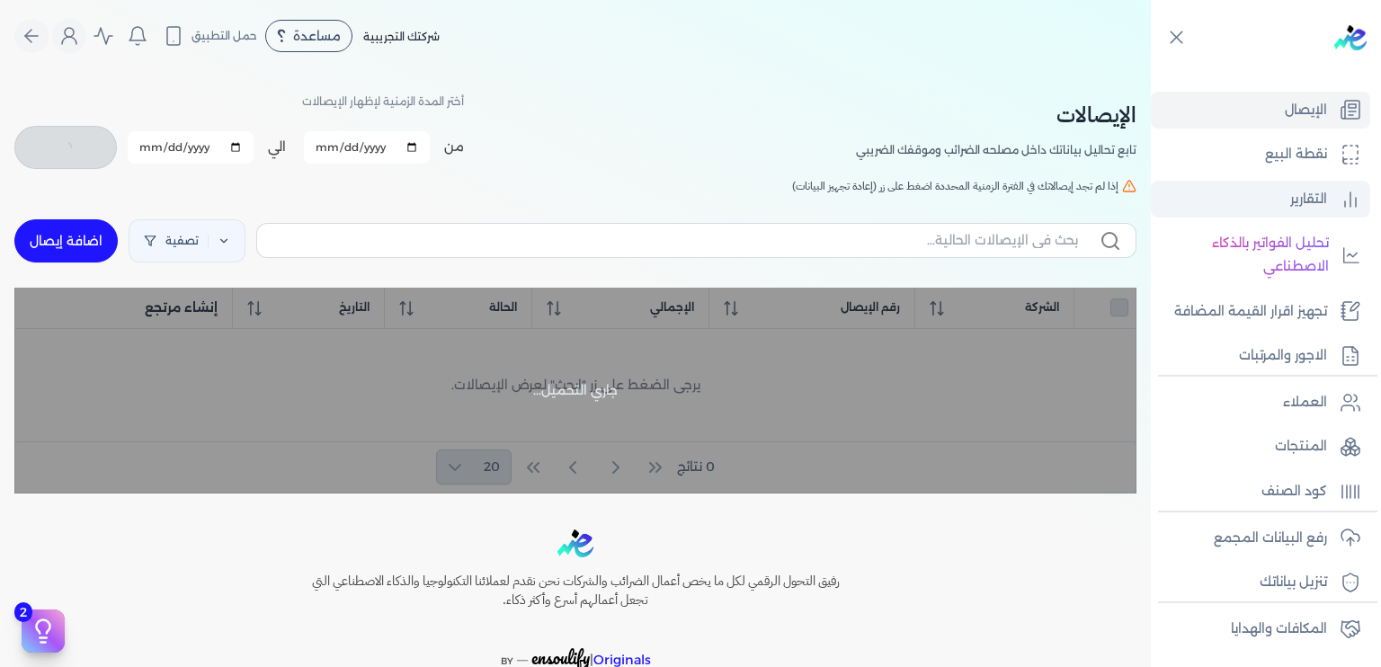
checkbox input "false"
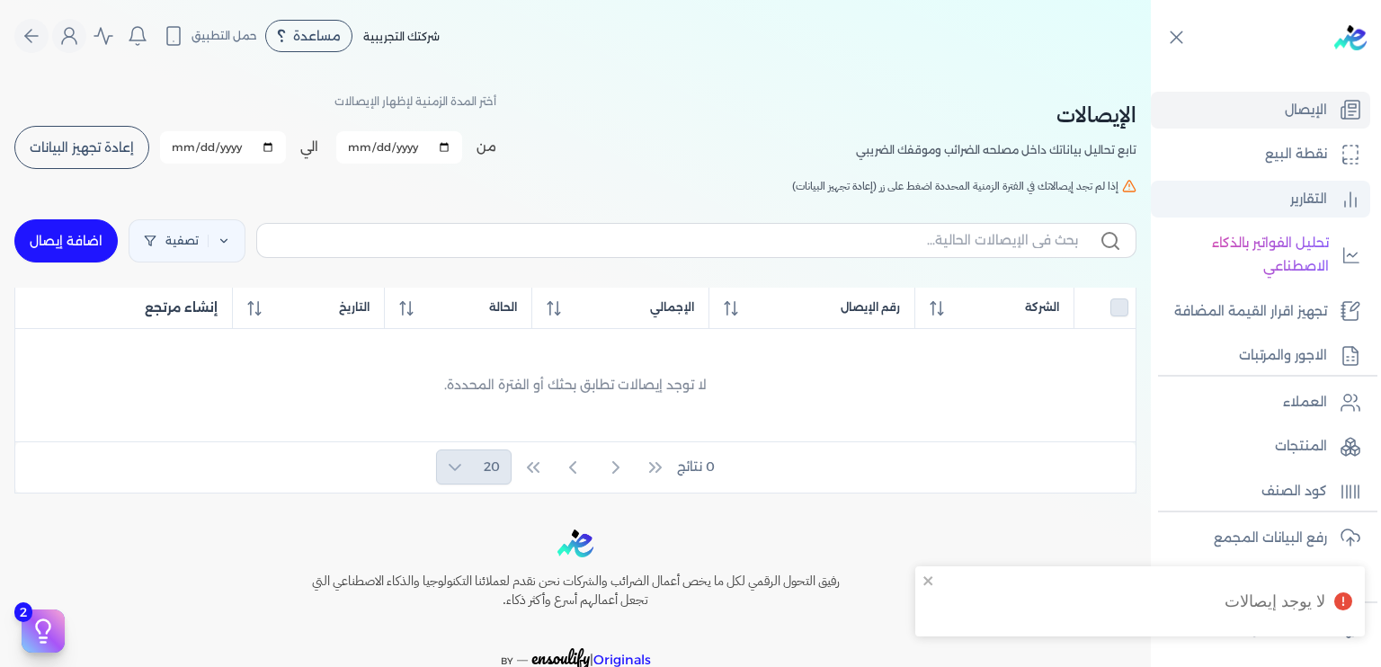
click at [1313, 207] on p "التقارير" at bounding box center [1308, 199] width 37 height 23
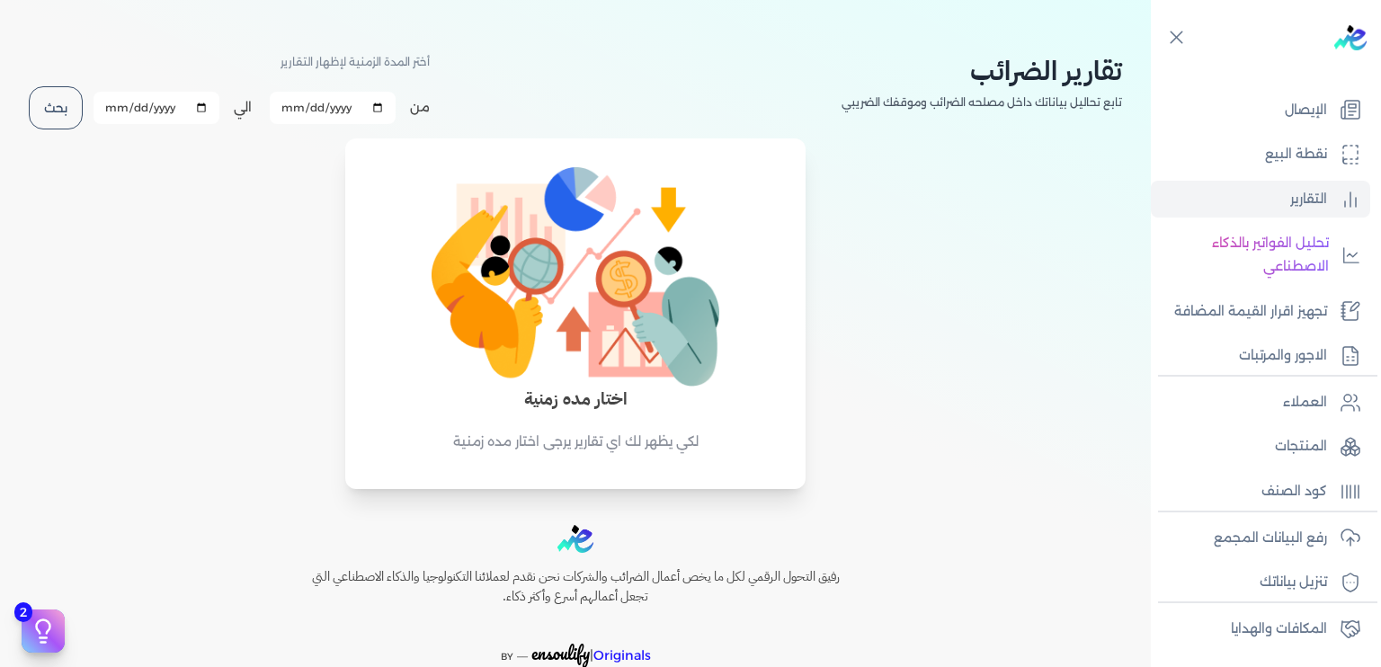
scroll to position [54, 0]
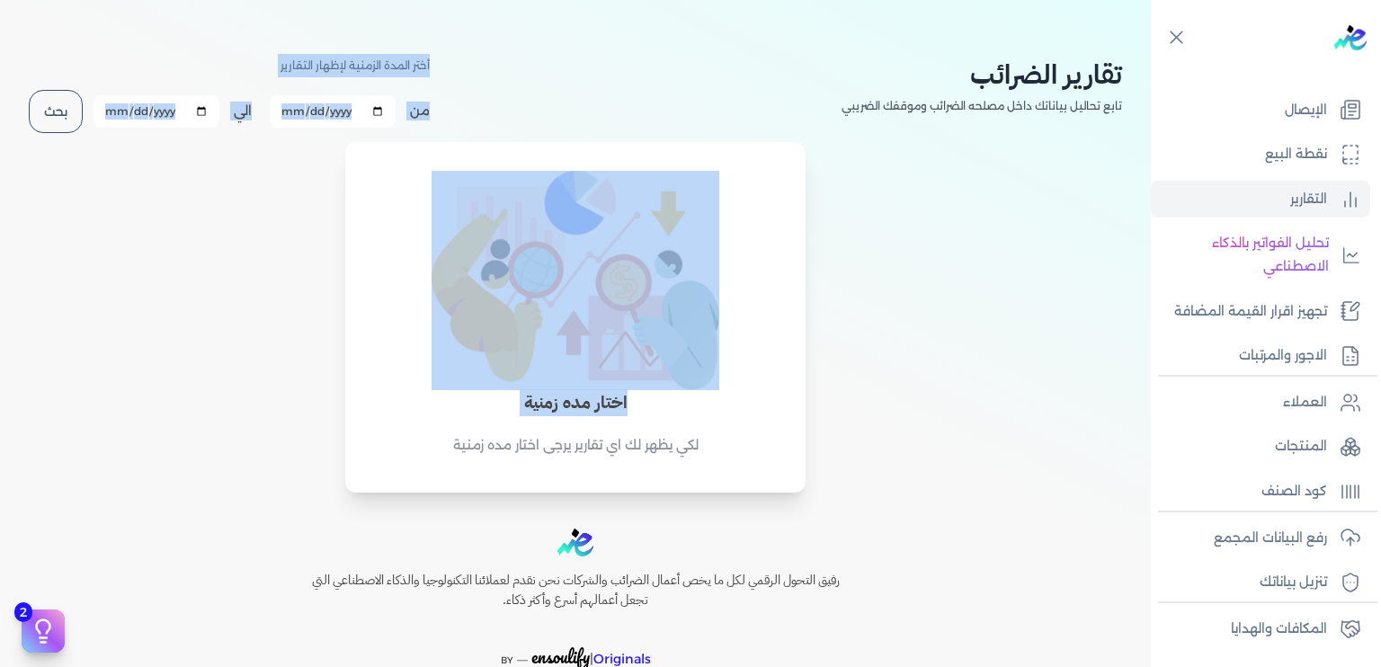
drag, startPoint x: 847, startPoint y: 478, endPoint x: 808, endPoint y: 118, distance: 362.6
click at [808, 118] on div "تقارير الضرائب تابع تحاليل بياناتك داخل مصلحه الضرائب وموقفك الضريبي أختر المدة…" at bounding box center [575, 255] width 1151 height 475
click at [928, 263] on div "اختار مده زمنية لكي يظهر لك اي تقارير يرجى اختار مده زمنية" at bounding box center [575, 329] width 1100 height 330
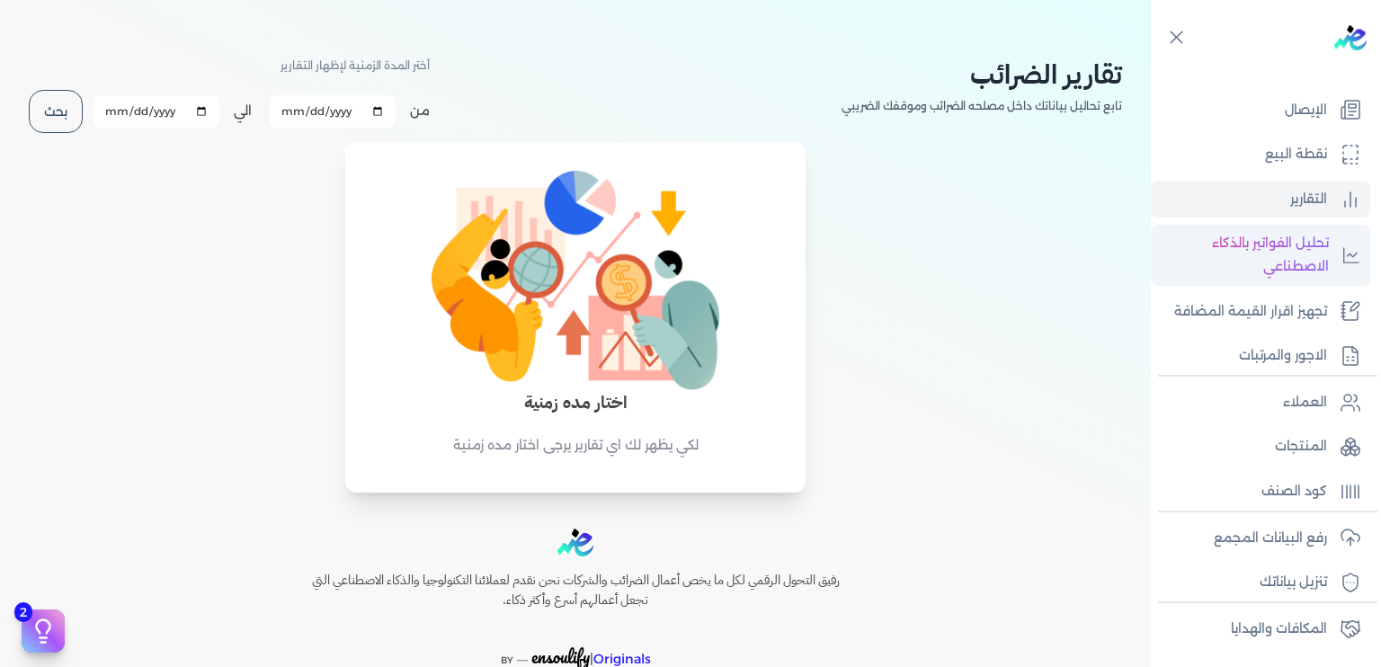
click at [1255, 236] on p "تحليل الفواتير بالذكاء الاصطناعي" at bounding box center [1244, 255] width 169 height 46
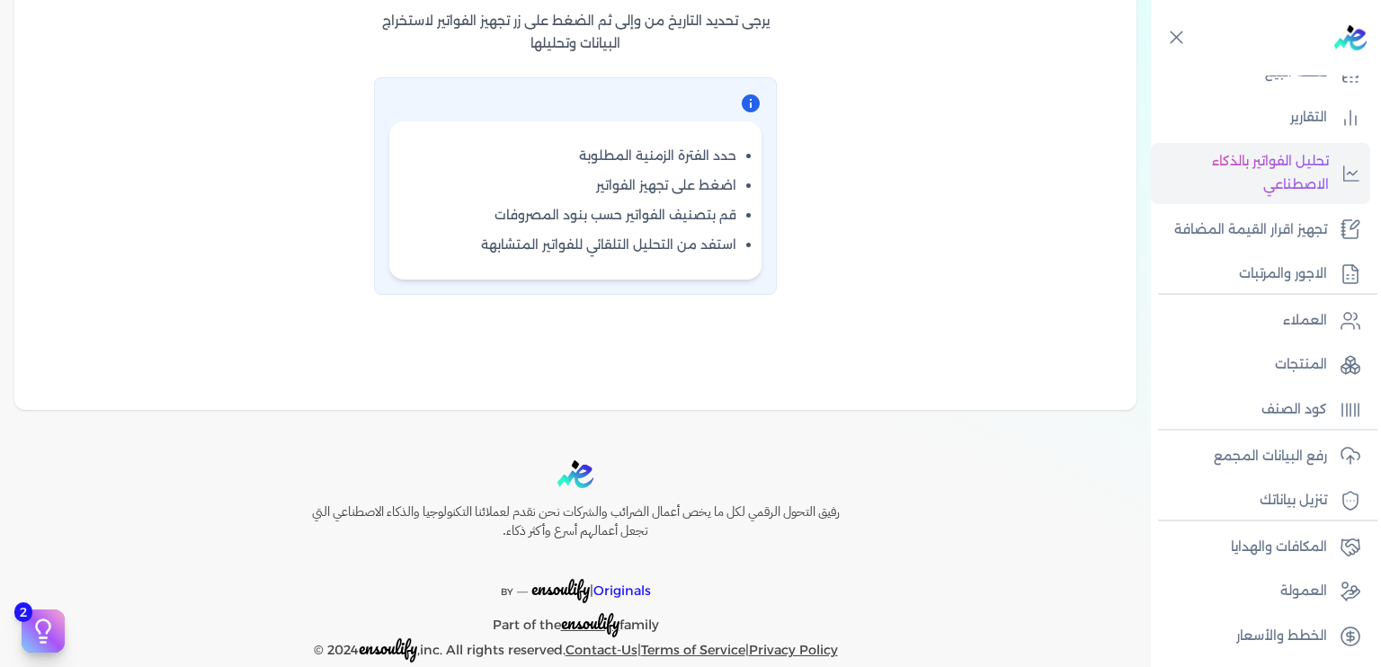
scroll to position [662, 0]
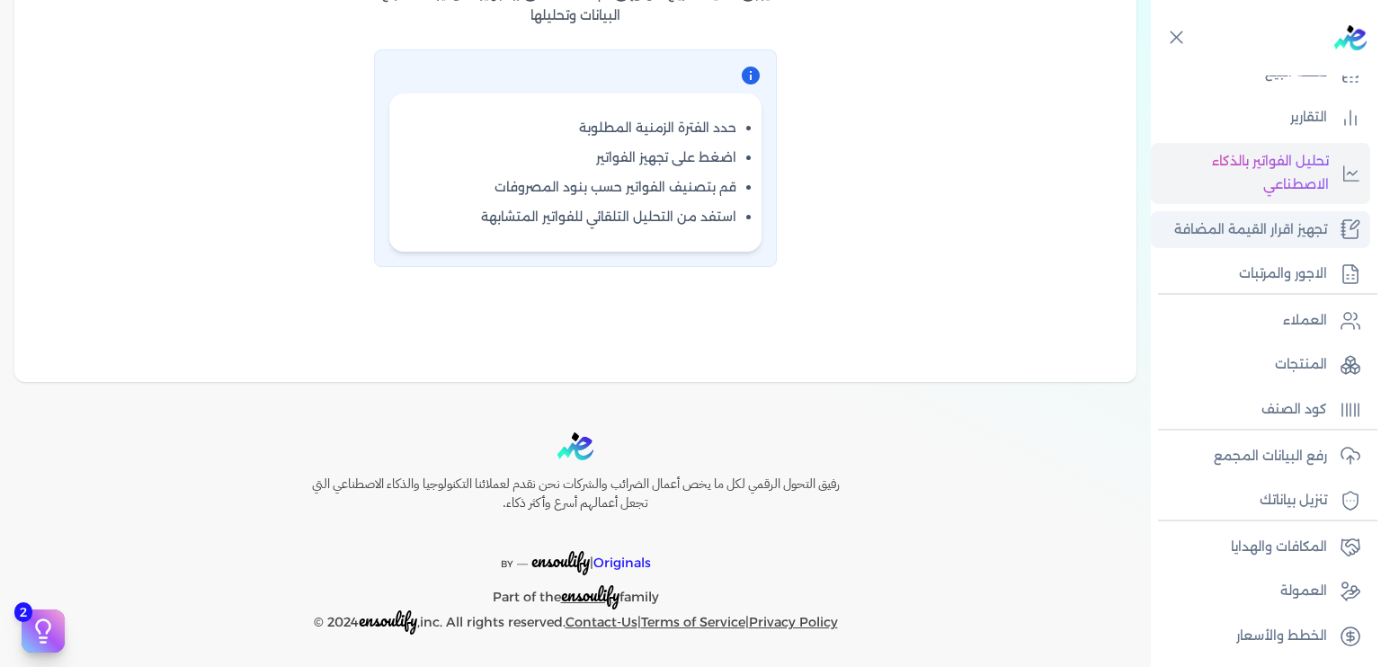
click at [1304, 227] on p "تجهيز اقرار القيمة المضافة" at bounding box center [1250, 229] width 153 height 23
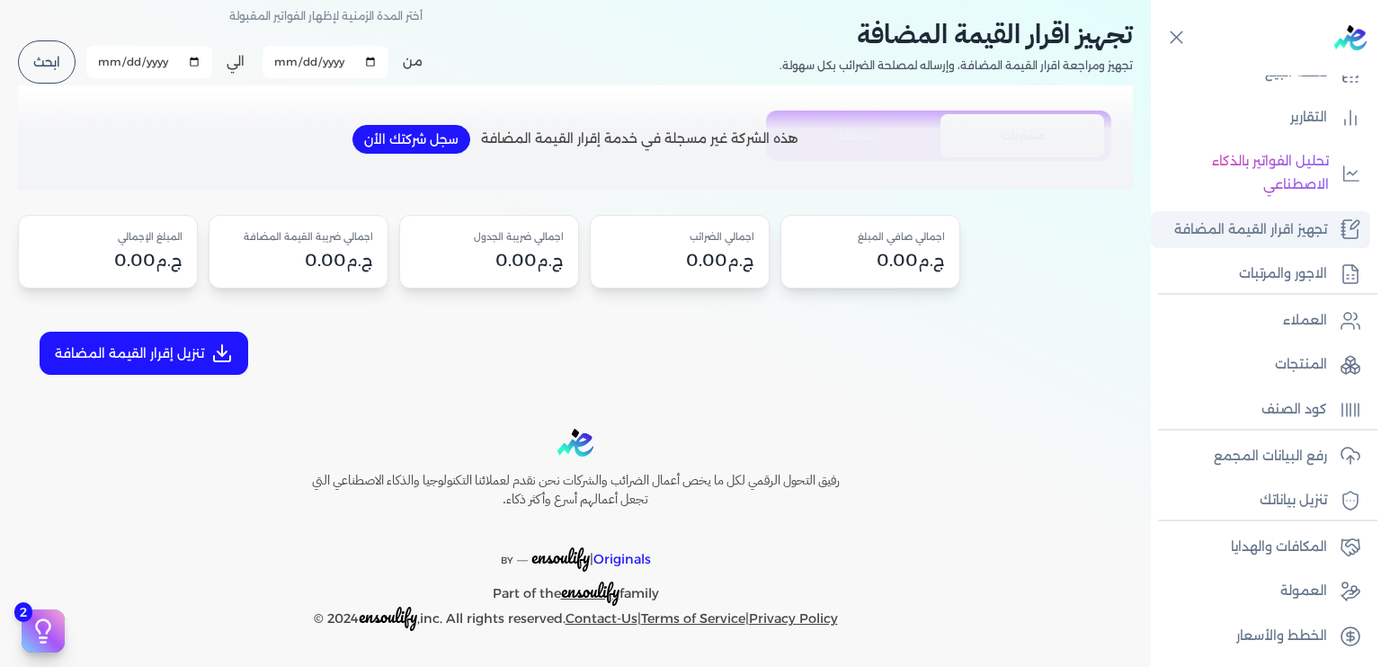
scroll to position [82, 0]
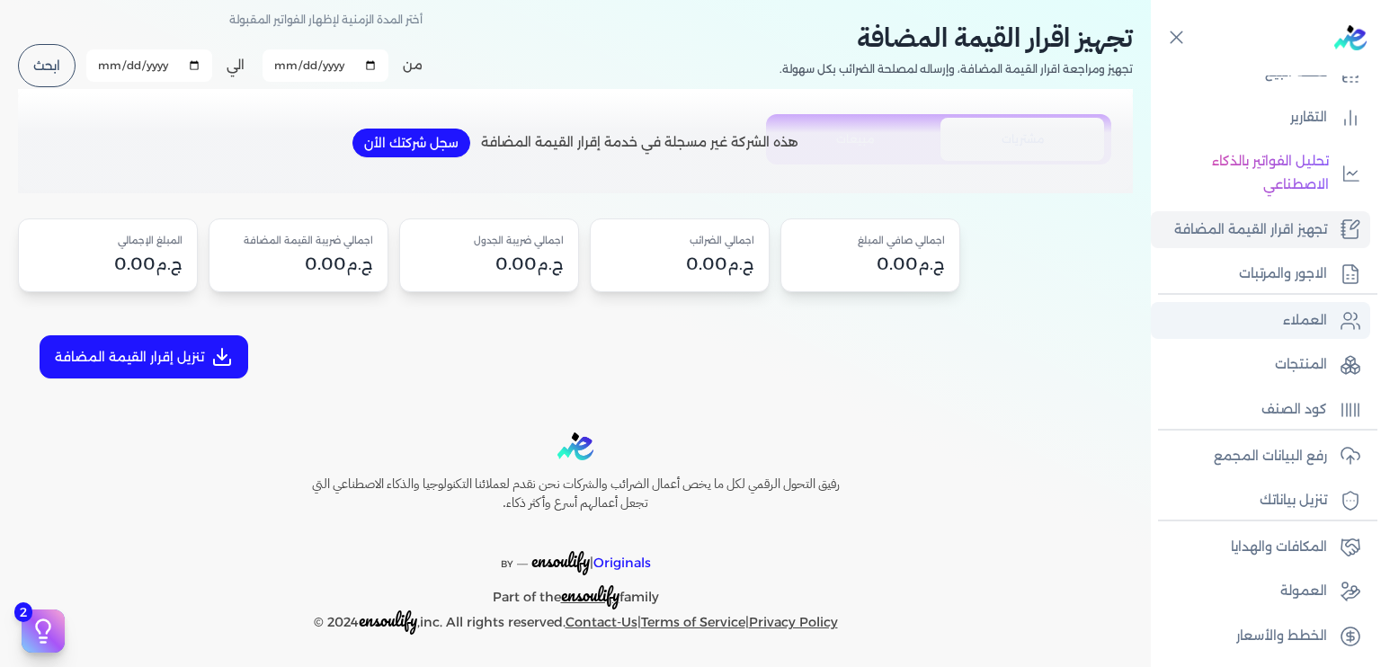
click at [1295, 317] on p "العملاء" at bounding box center [1305, 320] width 44 height 23
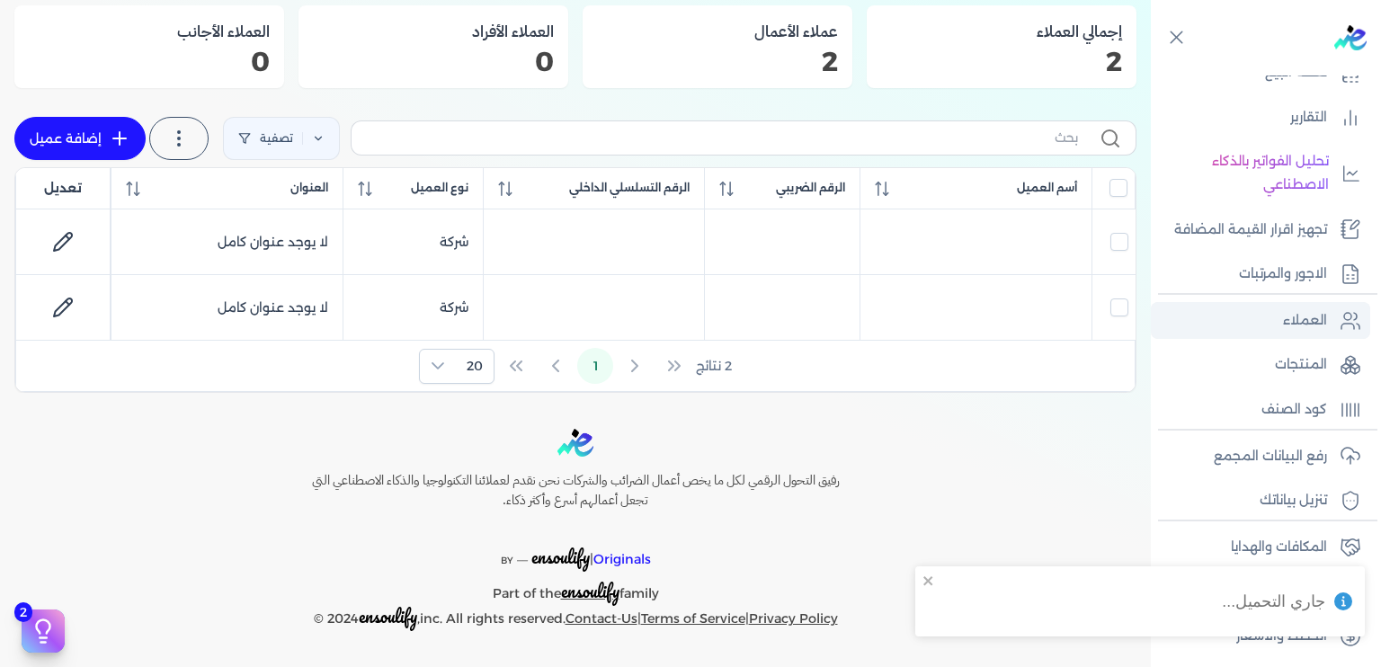
scroll to position [156, 0]
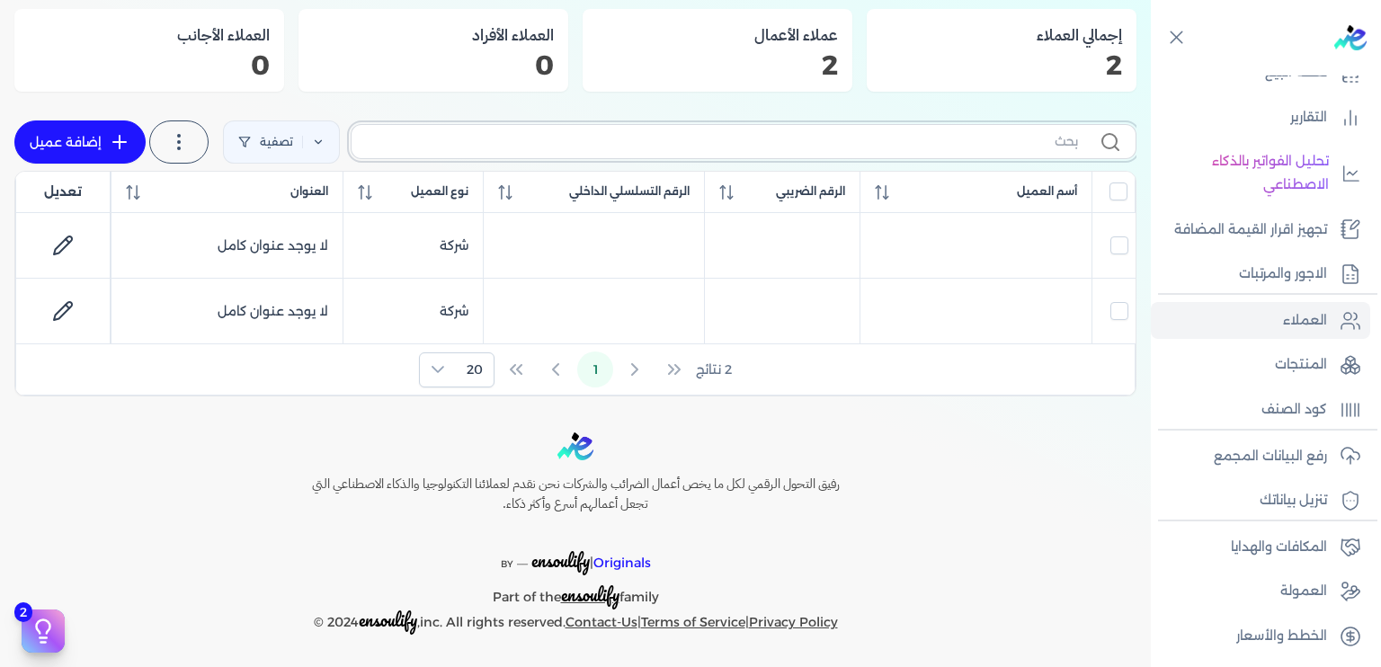
click at [1016, 147] on input "text" at bounding box center [722, 141] width 712 height 19
click at [309, 139] on link "تصفية" at bounding box center [281, 141] width 117 height 43
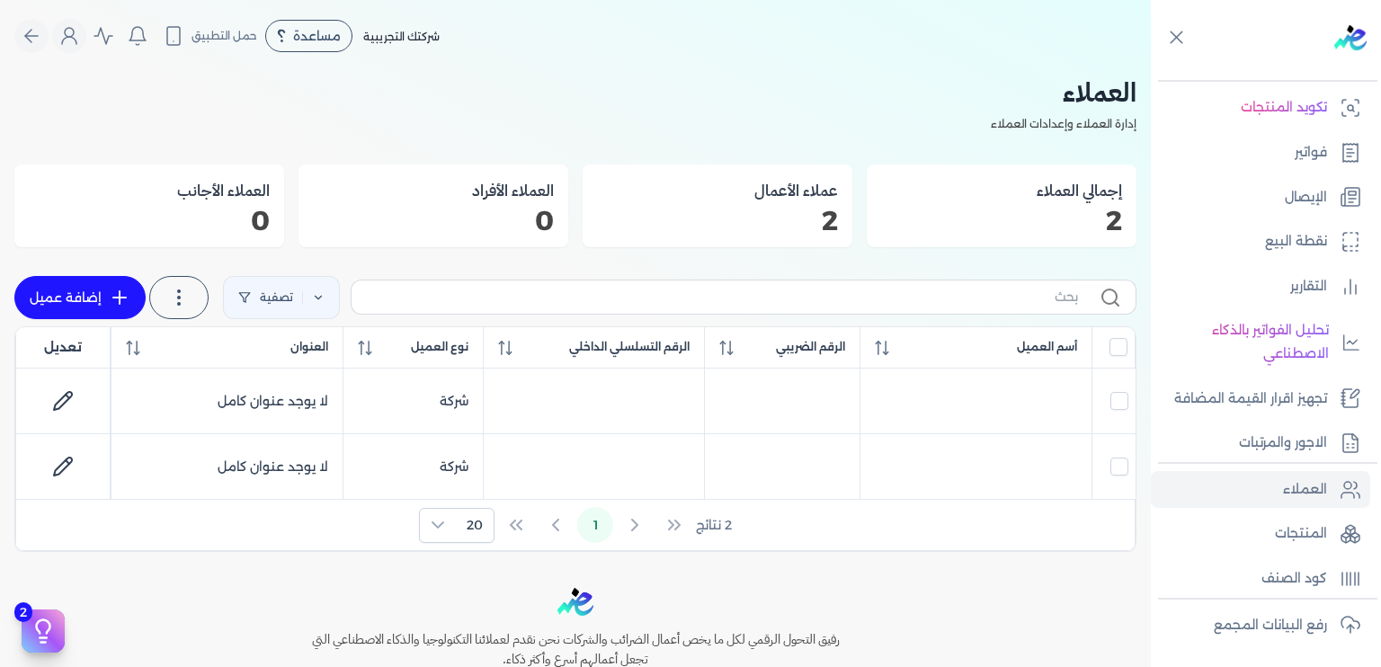
scroll to position [133, 0]
click at [247, 41] on span "حمل التطبيق" at bounding box center [224, 36] width 66 height 16
click at [61, 40] on button "Global" at bounding box center [69, 36] width 34 height 34
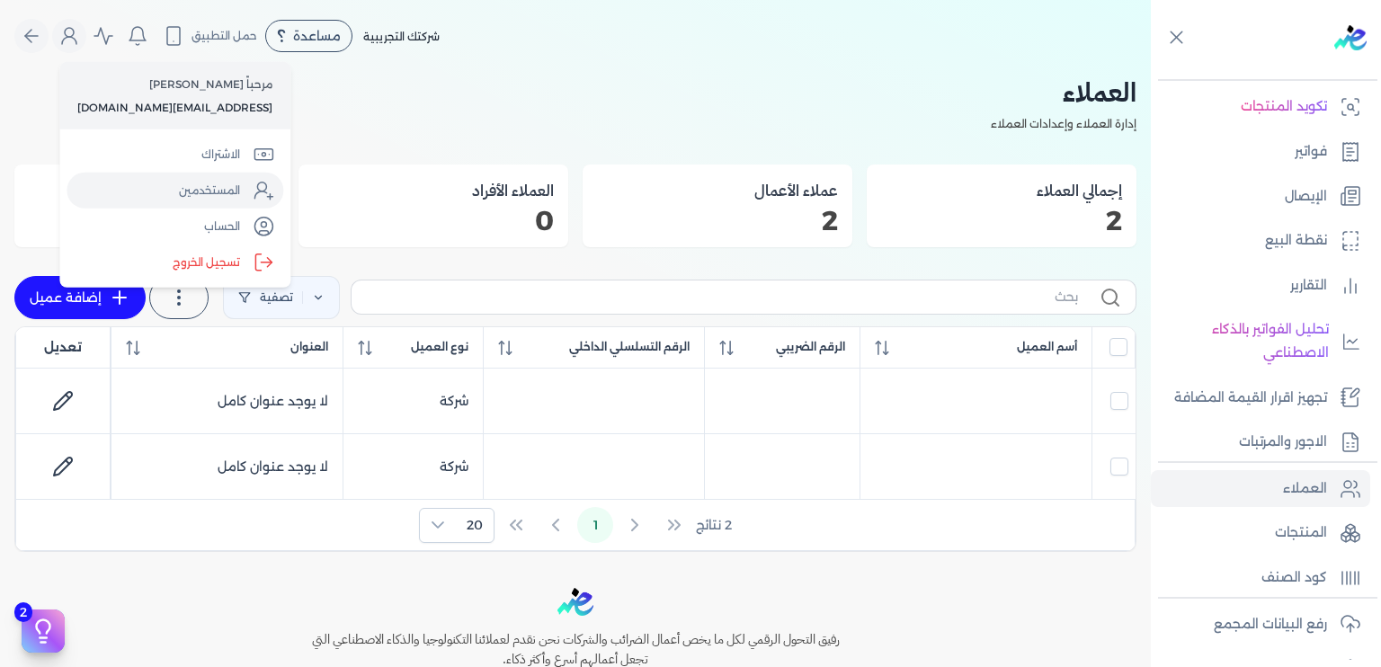
click at [209, 193] on link "المستخدمين" at bounding box center [175, 191] width 217 height 36
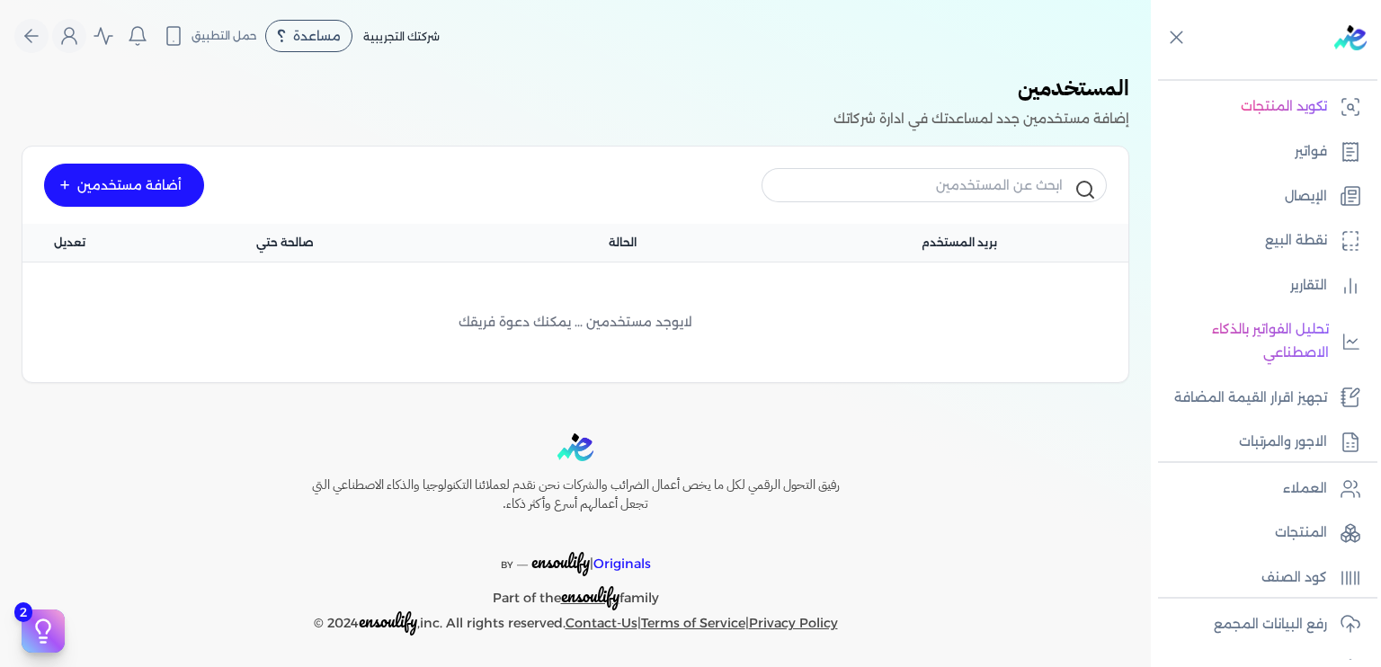
scroll to position [1, 0]
click at [65, 39] on icon "Global" at bounding box center [69, 35] width 22 height 22
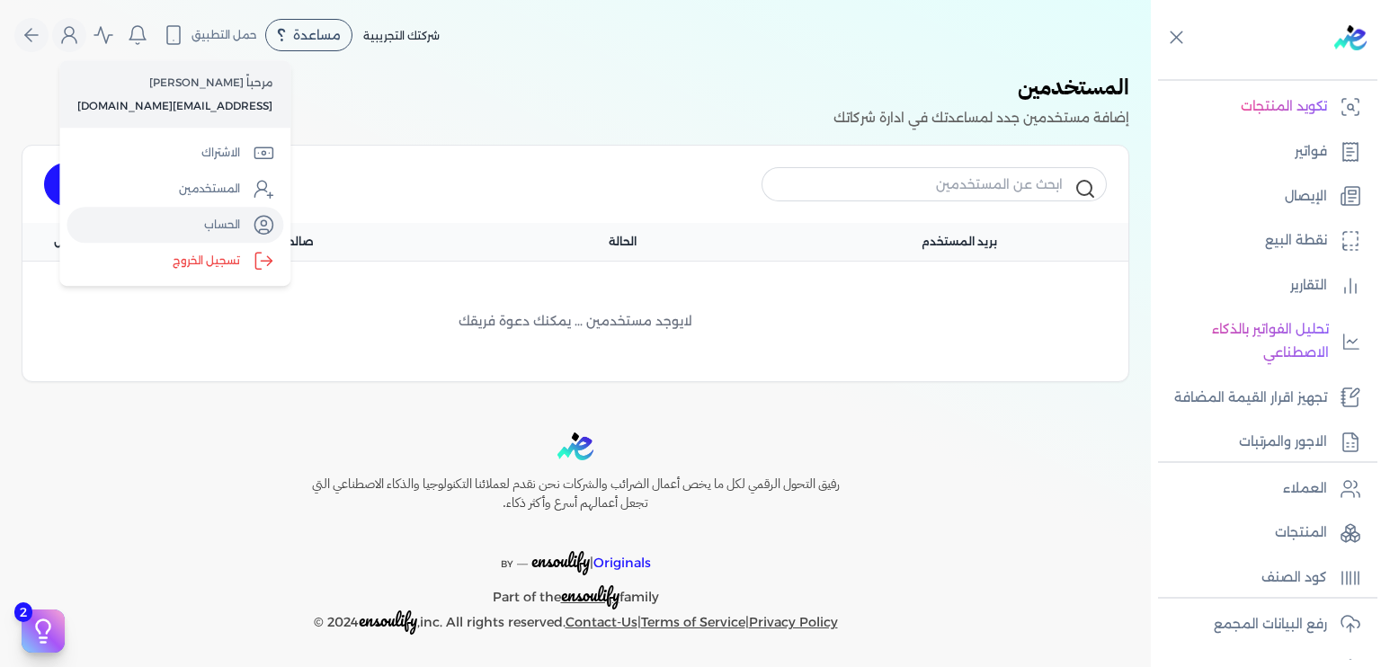
click at [219, 214] on link "الحساب" at bounding box center [175, 225] width 217 height 36
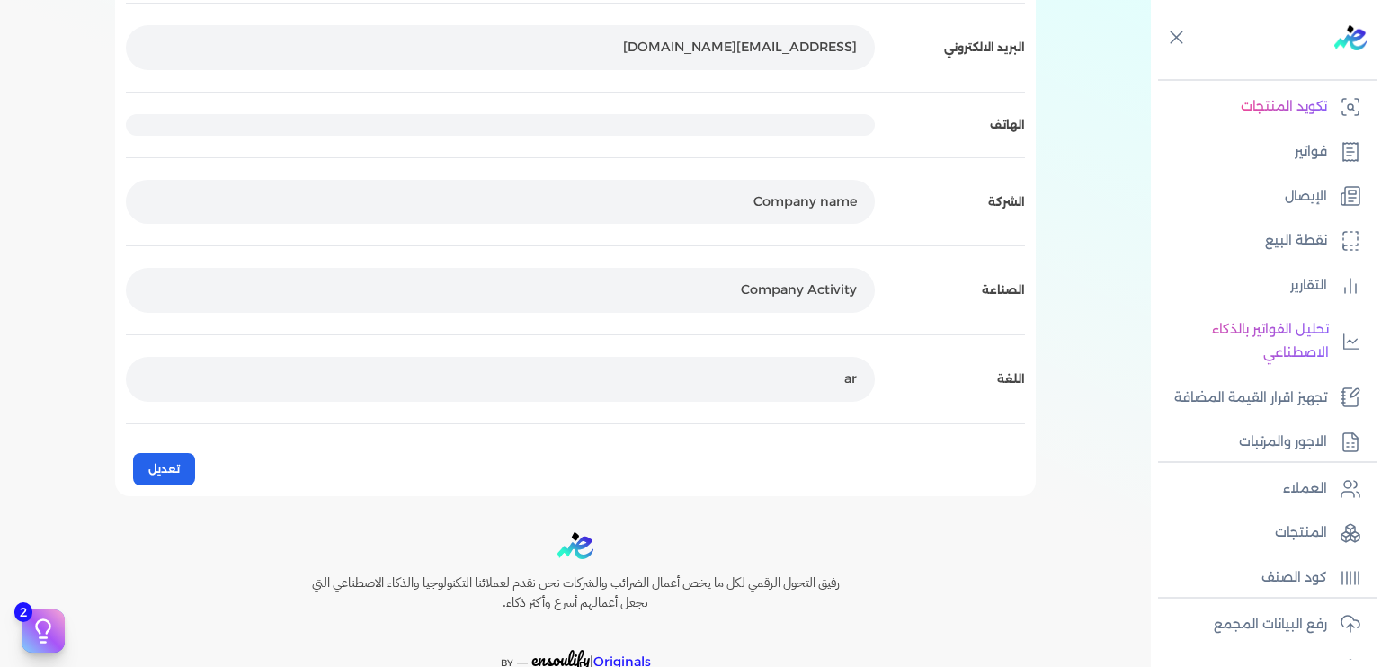
scroll to position [359, 0]
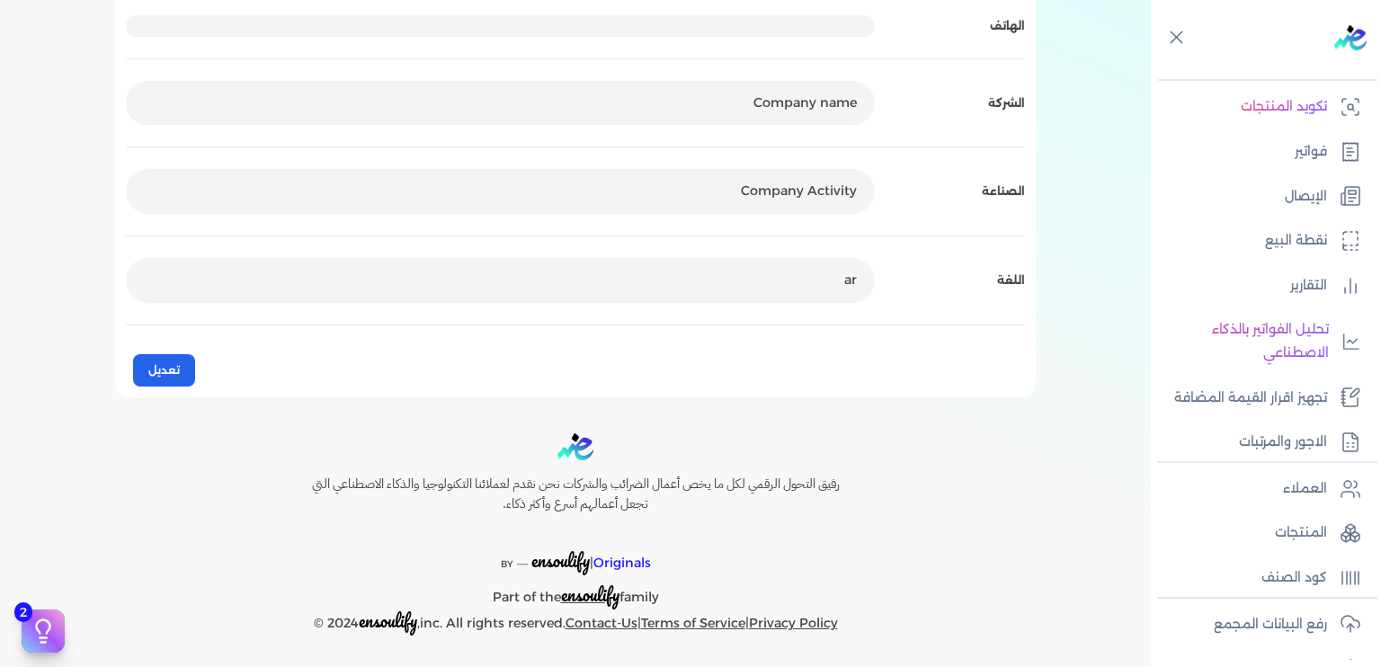
click at [572, 560] on span "ensoulify" at bounding box center [560, 561] width 58 height 28
click at [653, 595] on p "Part of the ensoulify family" at bounding box center [575, 592] width 604 height 33
click at [604, 594] on span "ensoulify" at bounding box center [590, 595] width 58 height 28
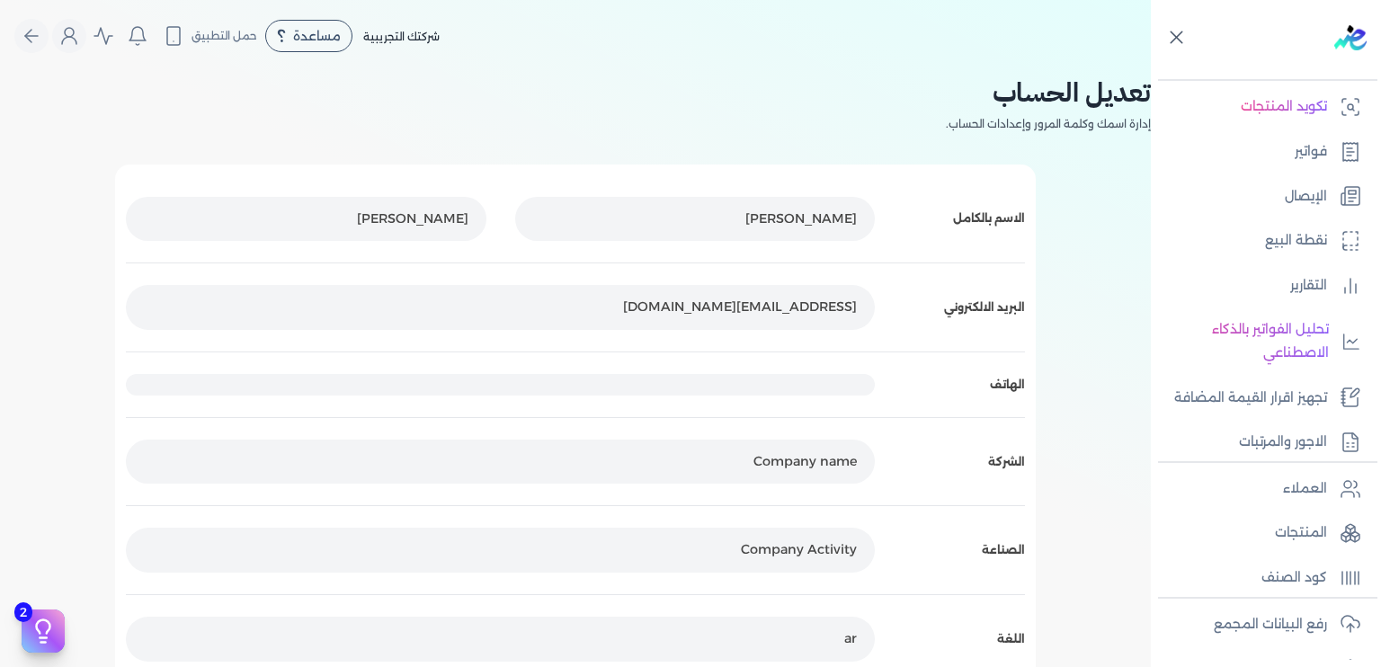
click at [1170, 35] on icon at bounding box center [1176, 37] width 22 height 22
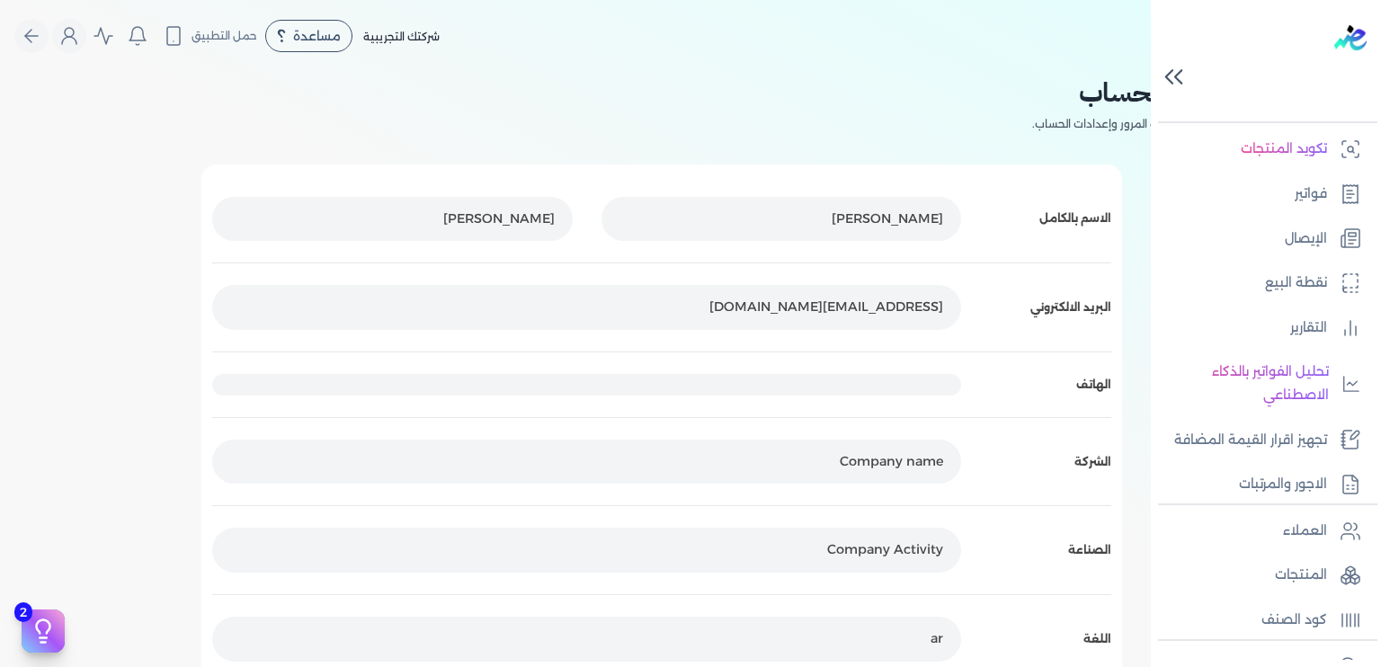
click at [1159, 88] on icon at bounding box center [1173, 76] width 31 height 31
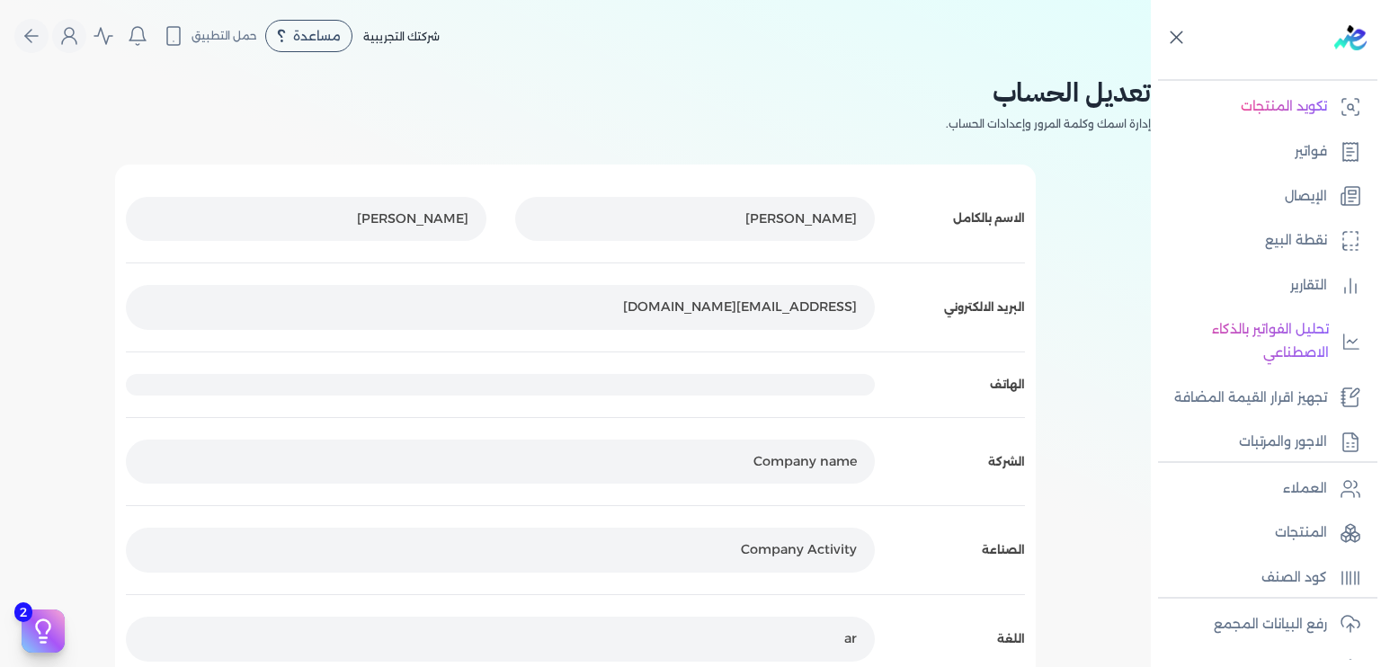
click at [1082, 64] on nav "Toggle Navigation الاسعار العمولات مساعدة خدمة العملاء دليل المستخدم تسجيل الدخ…" at bounding box center [575, 36] width 1151 height 72
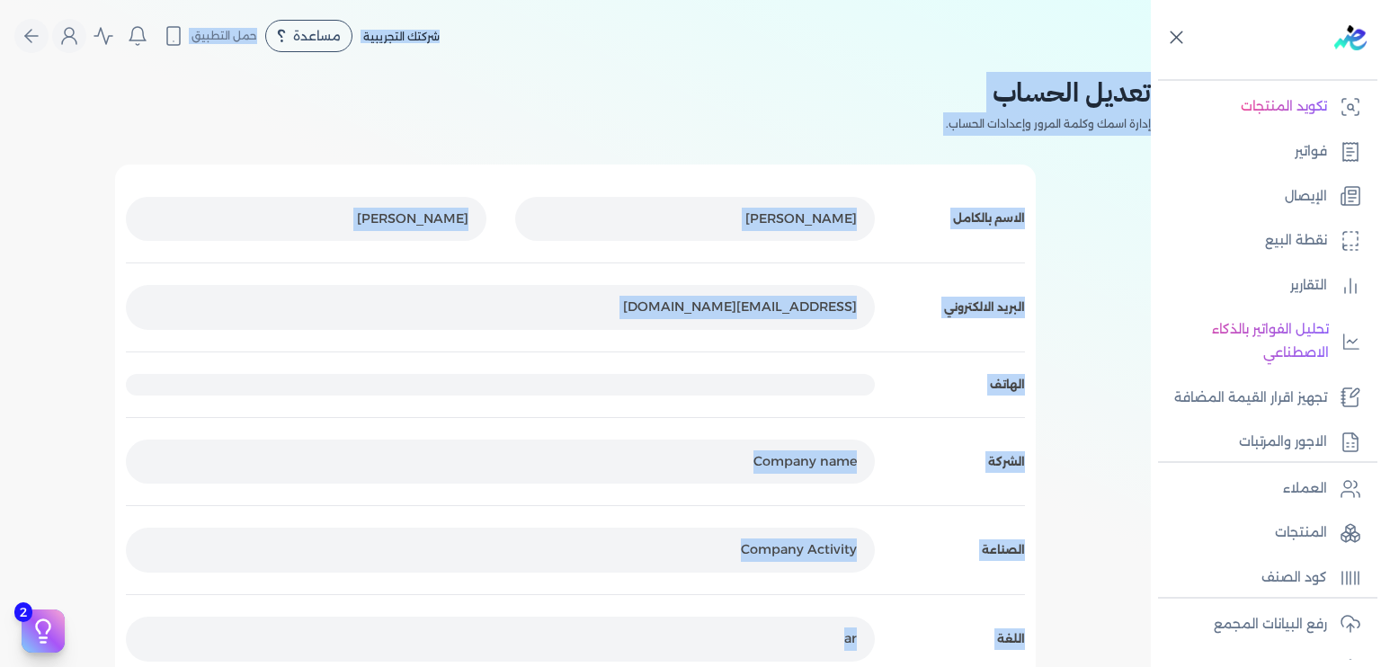
click at [1082, 64] on body "برجاء مراجعة صحة رقم التسجيل الضريبي : edariba من هنا Dismiss ✕ ✕ استهلكت 100% …" at bounding box center [690, 333] width 1381 height 667
click at [1071, 43] on div at bounding box center [1071, 43] width 0 height 0
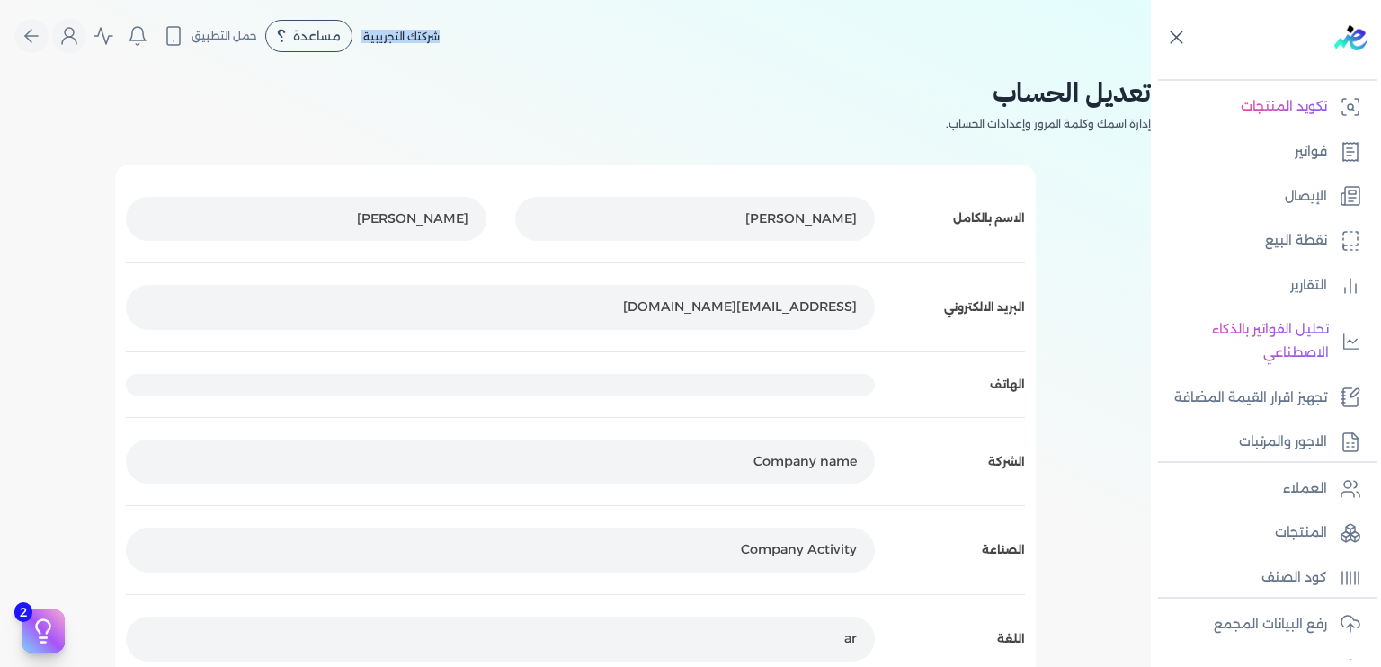
click at [1082, 64] on nav "Toggle Navigation الاسعار العمولات مساعدة خدمة العملاء دليل المستخدم تسجيل الدخ…" at bounding box center [575, 36] width 1151 height 72
click at [1050, 62] on nav "Toggle Navigation الاسعار العمولات مساعدة خدمة العملاء دليل المستخدم تسجيل الدخ…" at bounding box center [575, 36] width 1151 height 72
click at [1043, 62] on nav "Toggle Navigation الاسعار العمولات مساعدة خدمة العملاء دليل المستخدم تسجيل الدخ…" at bounding box center [575, 36] width 1151 height 72
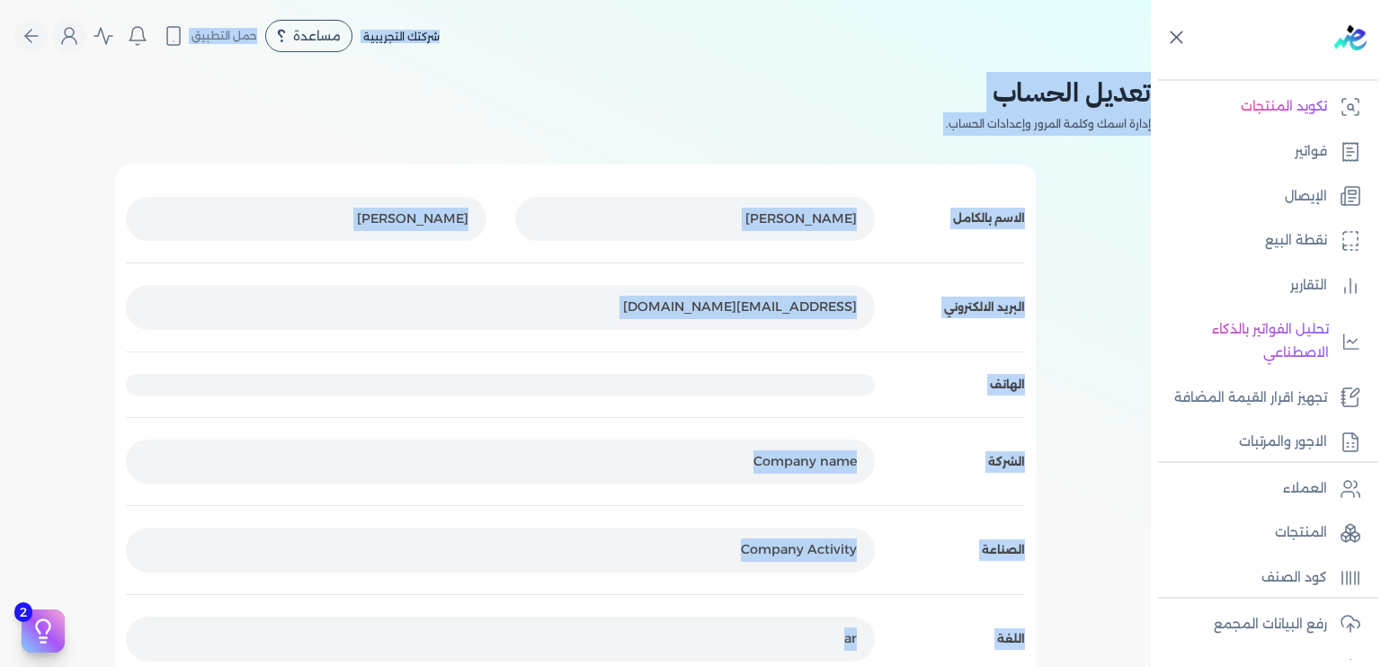
click at [1043, 62] on body "برجاء مراجعة صحة رقم التسجيل الضريبي : edariba من هنا Dismiss ✕ ✕ استهلكت 100% …" at bounding box center [690, 333] width 1381 height 667
click at [1073, 98] on h2 "تعديل الحساب" at bounding box center [575, 92] width 1151 height 40
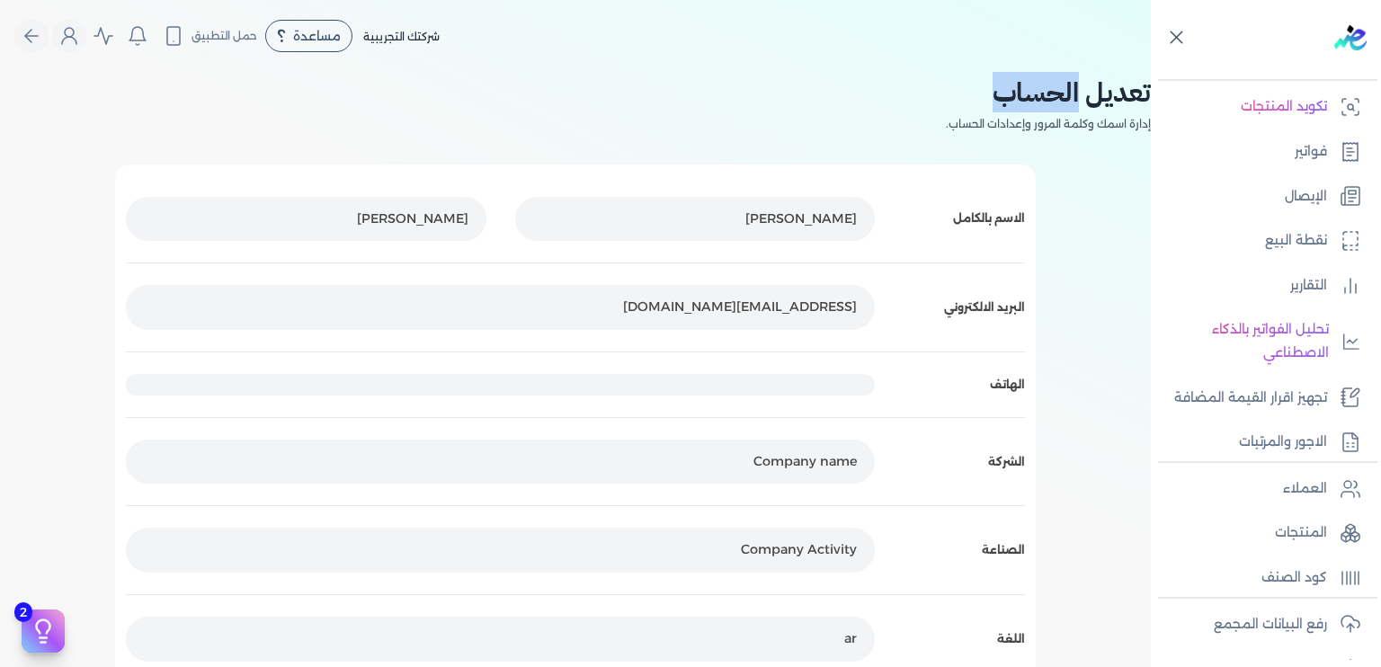
click at [1073, 98] on h2 "تعديل الحساب" at bounding box center [575, 92] width 1151 height 40
click at [1109, 96] on h2 "تعديل الحساب" at bounding box center [575, 92] width 1151 height 40
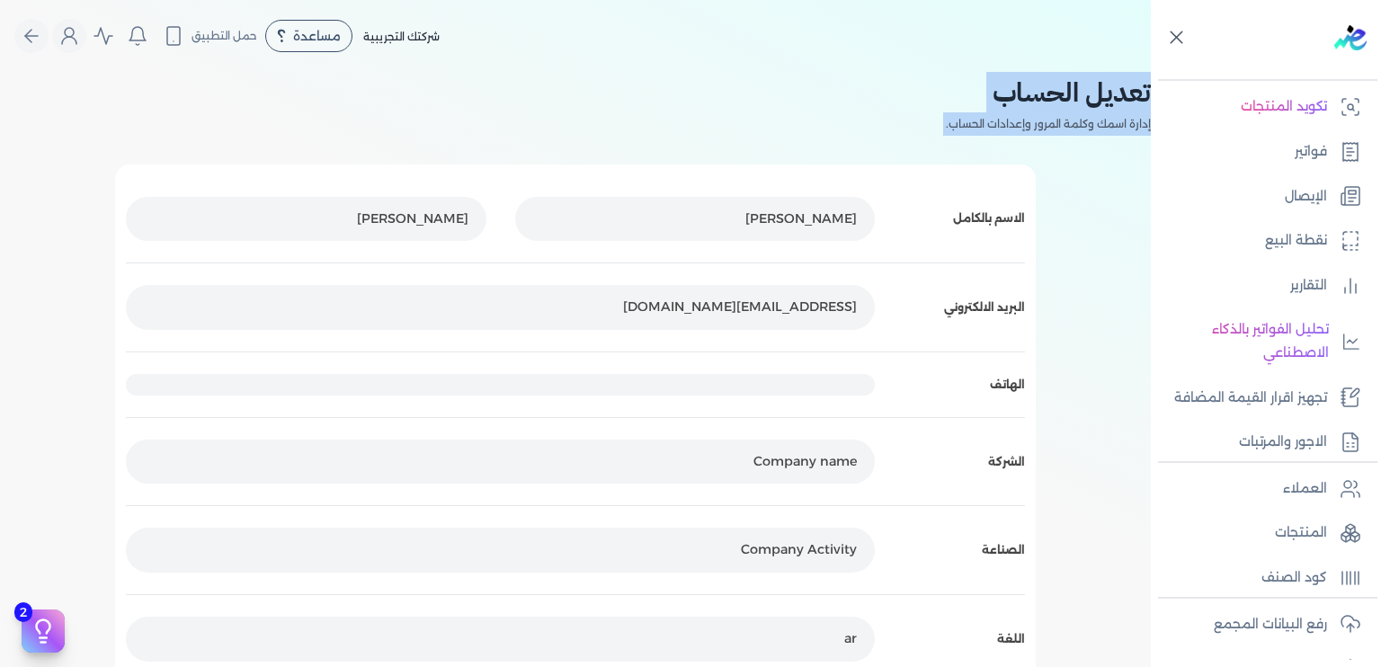
drag, startPoint x: 1109, startPoint y: 96, endPoint x: 942, endPoint y: 125, distance: 168.8
click at [942, 125] on div "تعديل الحساب إدارة اسمك وكلمة المرور وإعدادات الحساب." at bounding box center [575, 104] width 1151 height 64
click at [942, 125] on p "إدارة اسمك وكلمة المرور وإعدادات الحساب." at bounding box center [575, 123] width 1151 height 23
